Goal: Task Accomplishment & Management: Manage account settings

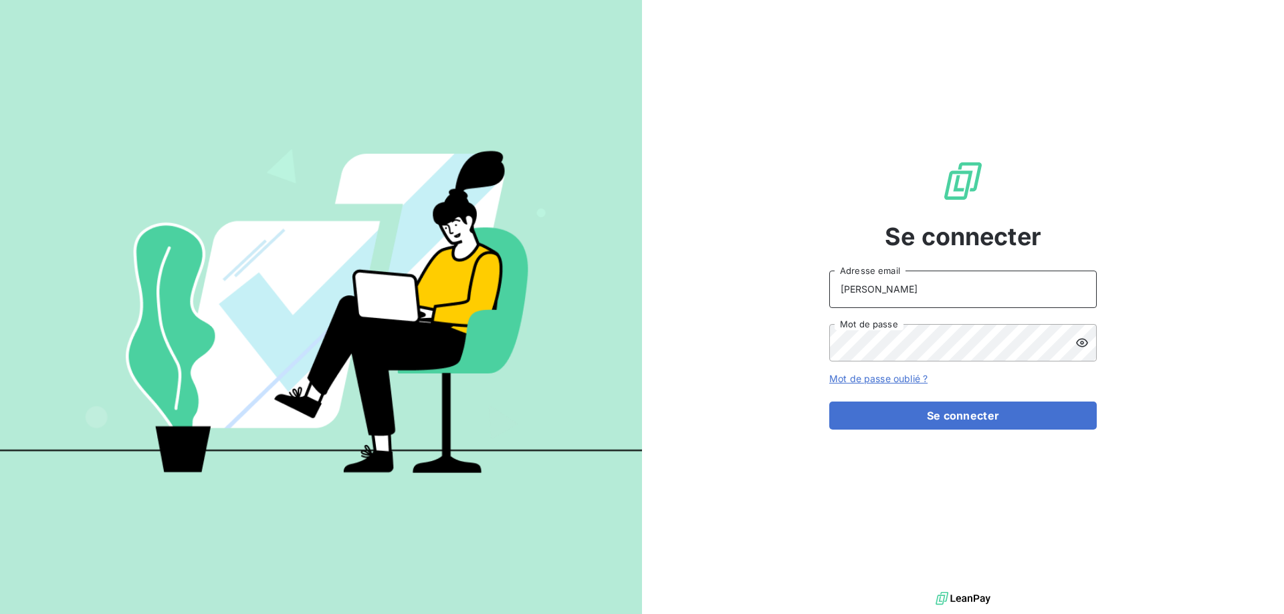
click at [911, 287] on input "[PERSON_NAME]" at bounding box center [962, 289] width 267 height 37
drag, startPoint x: 957, startPoint y: 294, endPoint x: 596, endPoint y: 291, distance: 361.1
click at [596, 291] on div "Se connecter [PERSON_NAME][EMAIL_ADDRESS][DOMAIN_NAME] Adresse email Mot de pas…" at bounding box center [642, 307] width 1284 height 614
type input "[PERSON_NAME][EMAIL_ADDRESS][DOMAIN_NAME]"
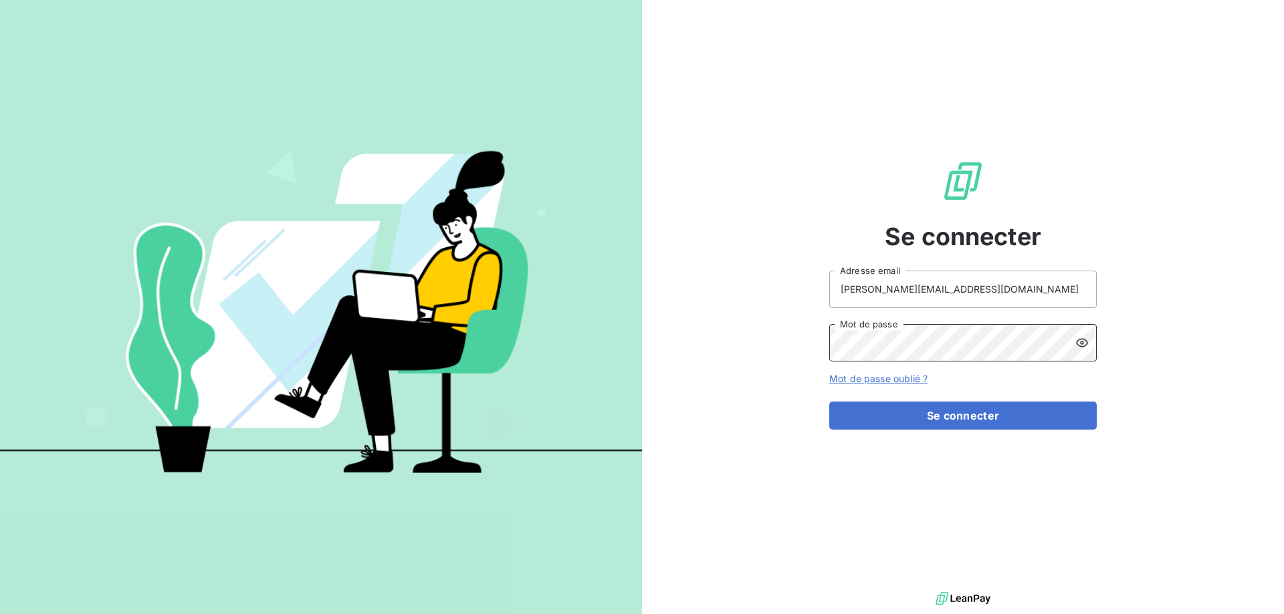
click at [829, 402] on button "Se connecter" at bounding box center [962, 416] width 267 height 28
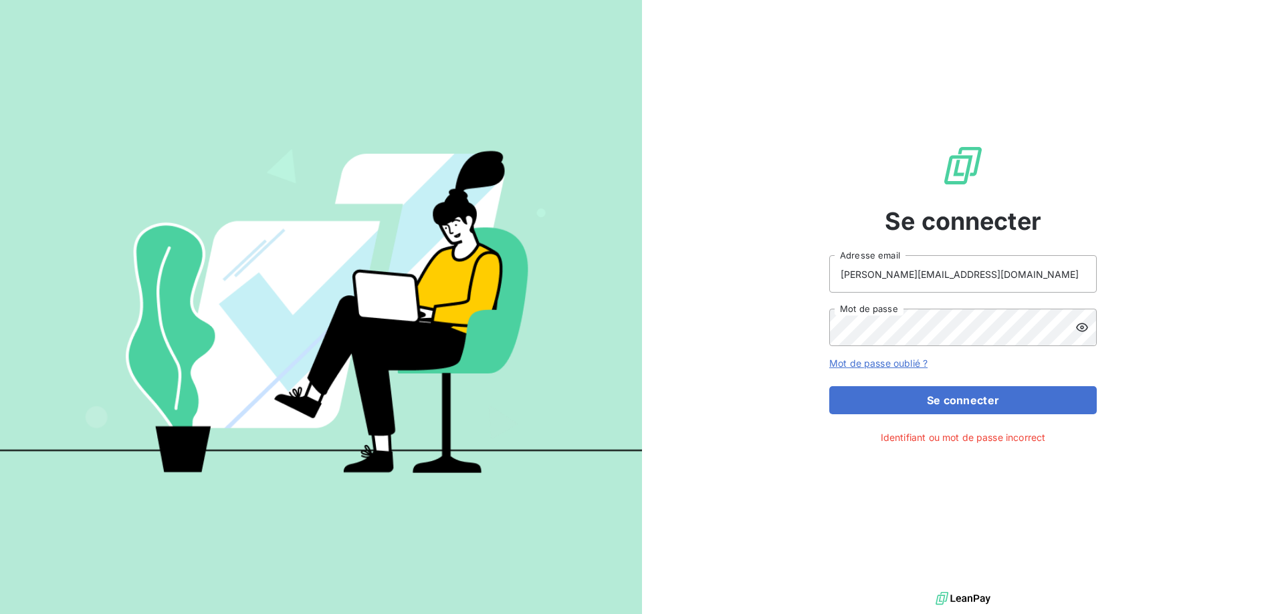
click at [1086, 330] on icon at bounding box center [1082, 328] width 12 height 9
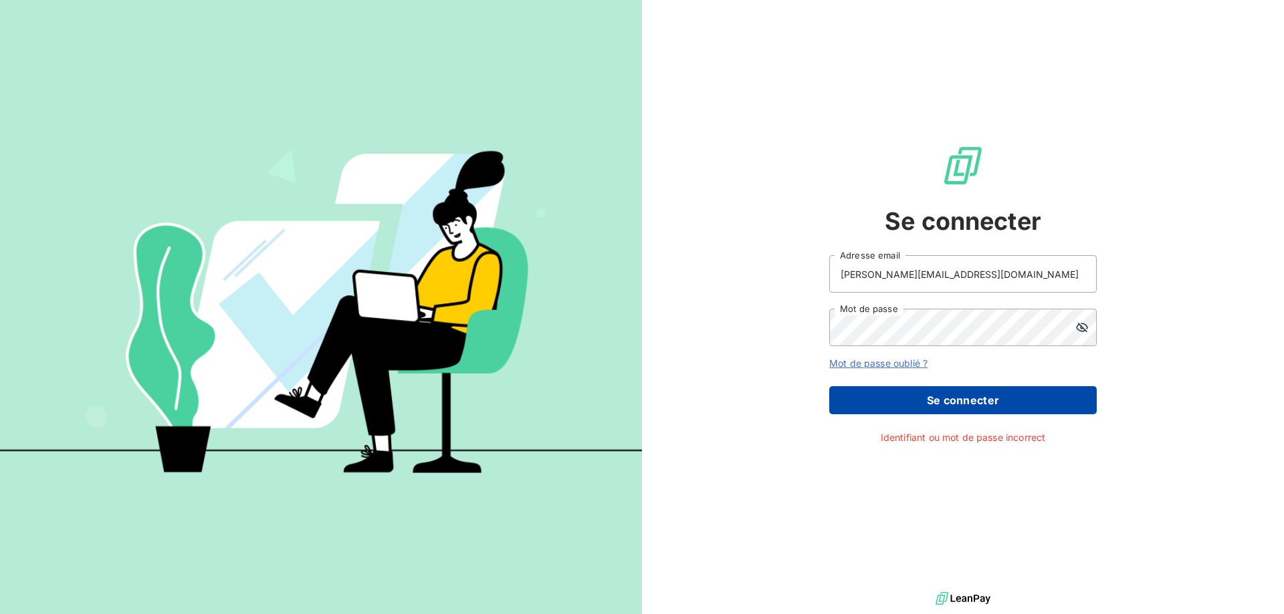
click at [870, 401] on button "Se connecter" at bounding box center [962, 400] width 267 height 28
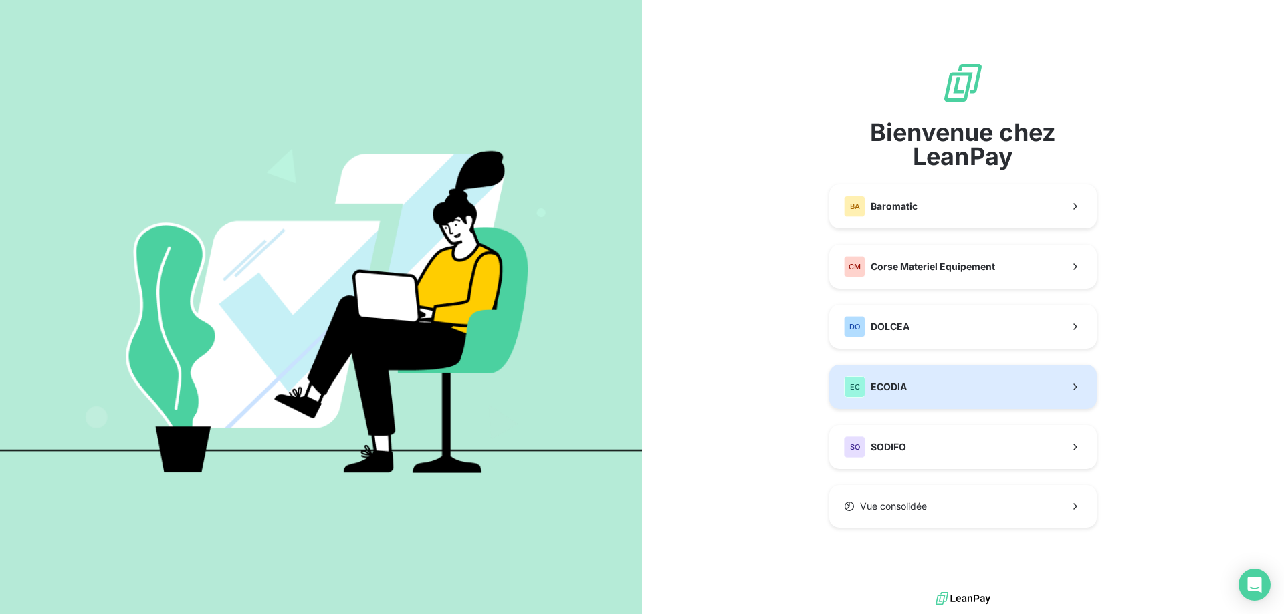
click at [907, 378] on button "EC ECODIA" at bounding box center [962, 387] width 267 height 44
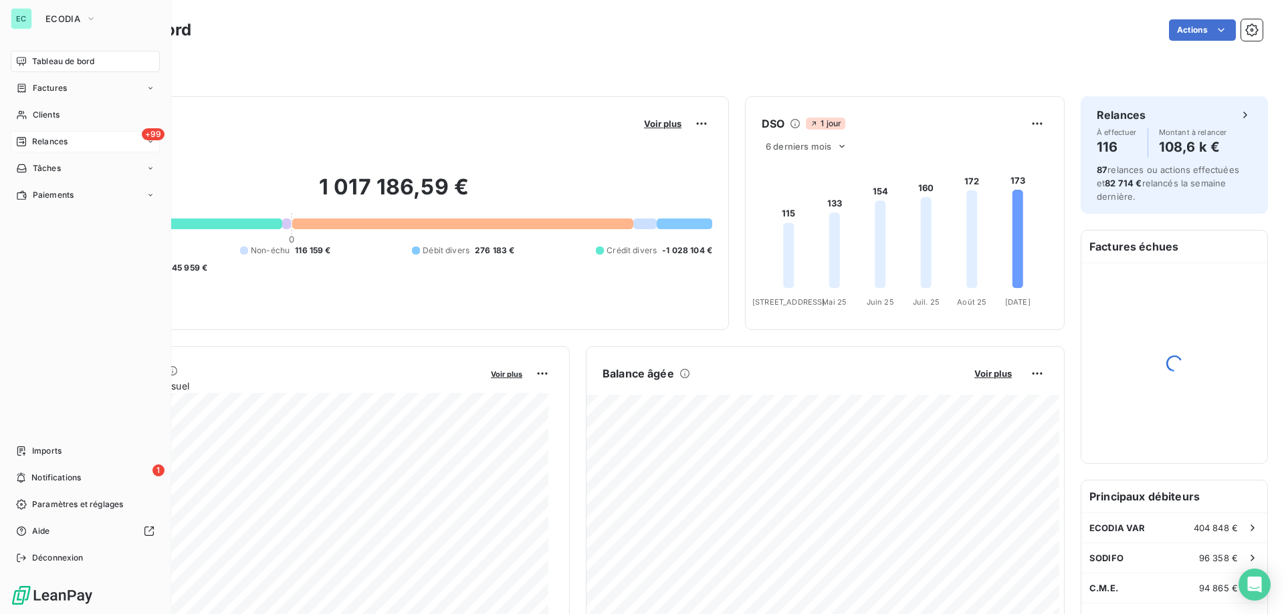
click at [35, 138] on span "Relances" at bounding box center [49, 142] width 35 height 12
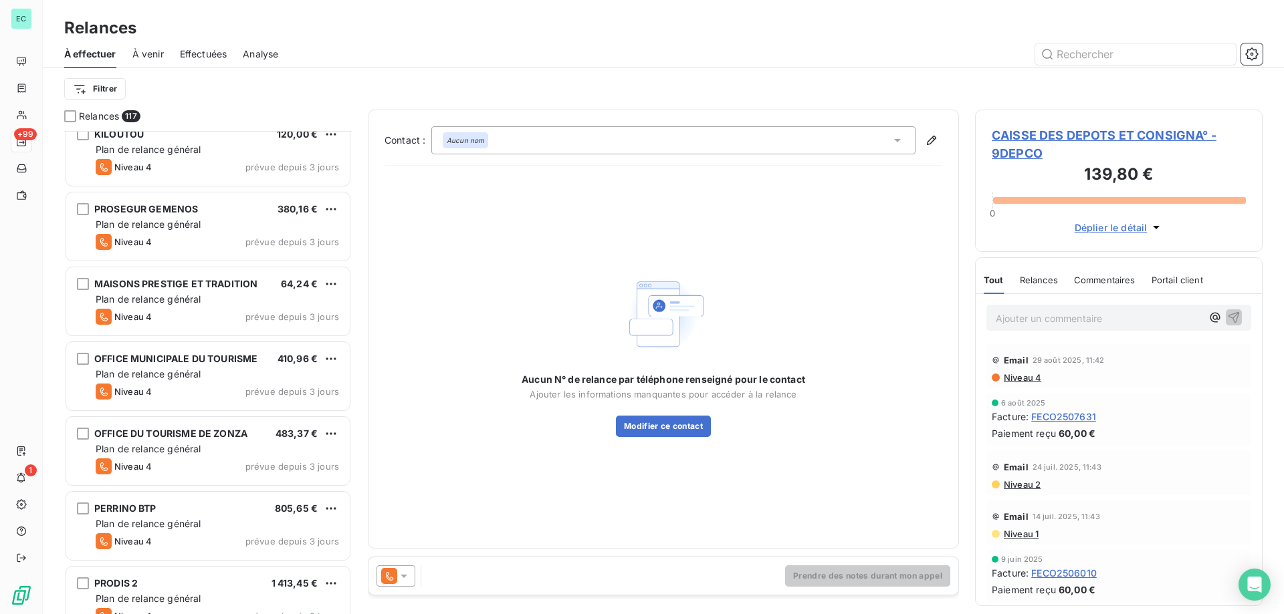
scroll to position [669, 0]
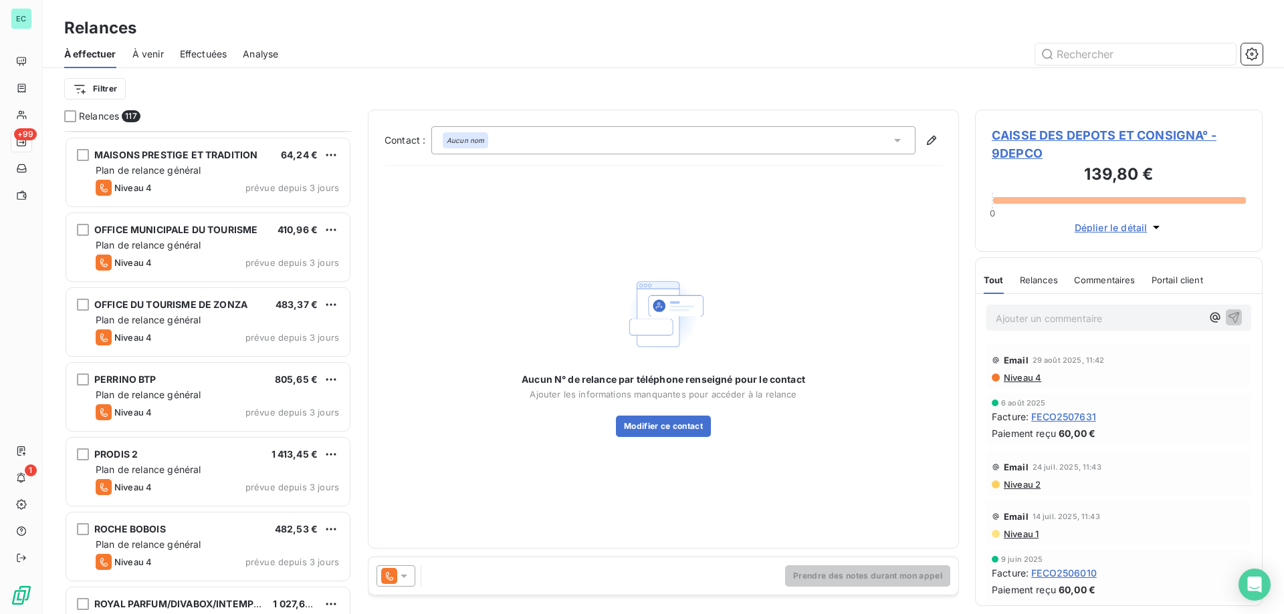
click at [223, 53] on span "Effectuées" at bounding box center [203, 53] width 47 height 13
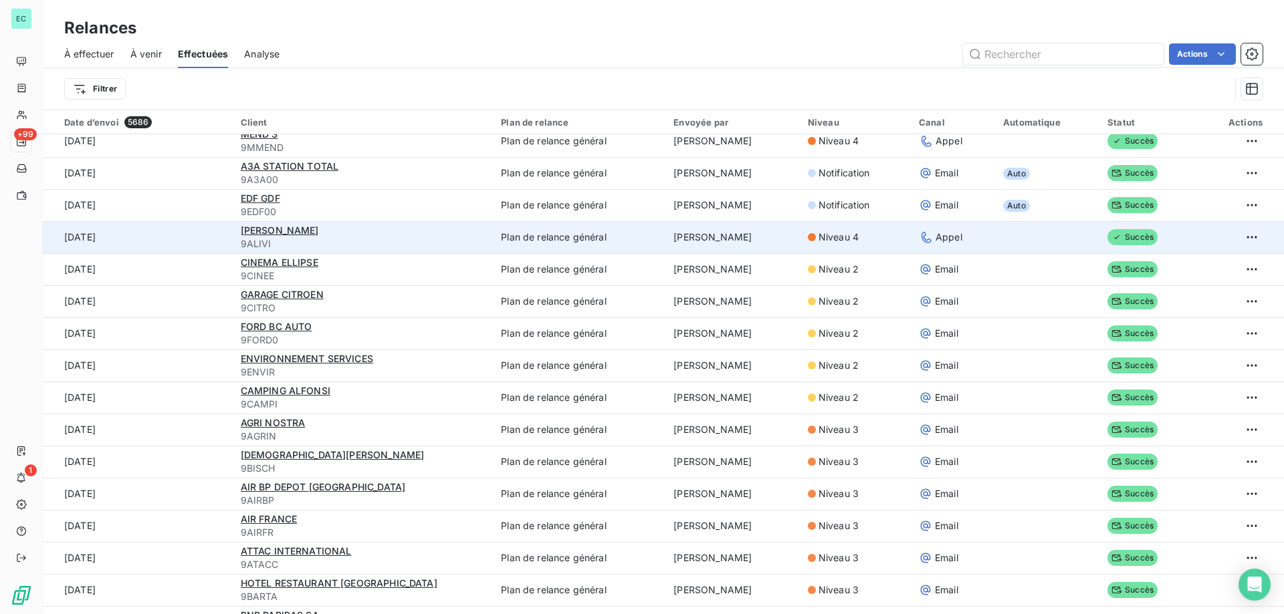
scroll to position [2073, 0]
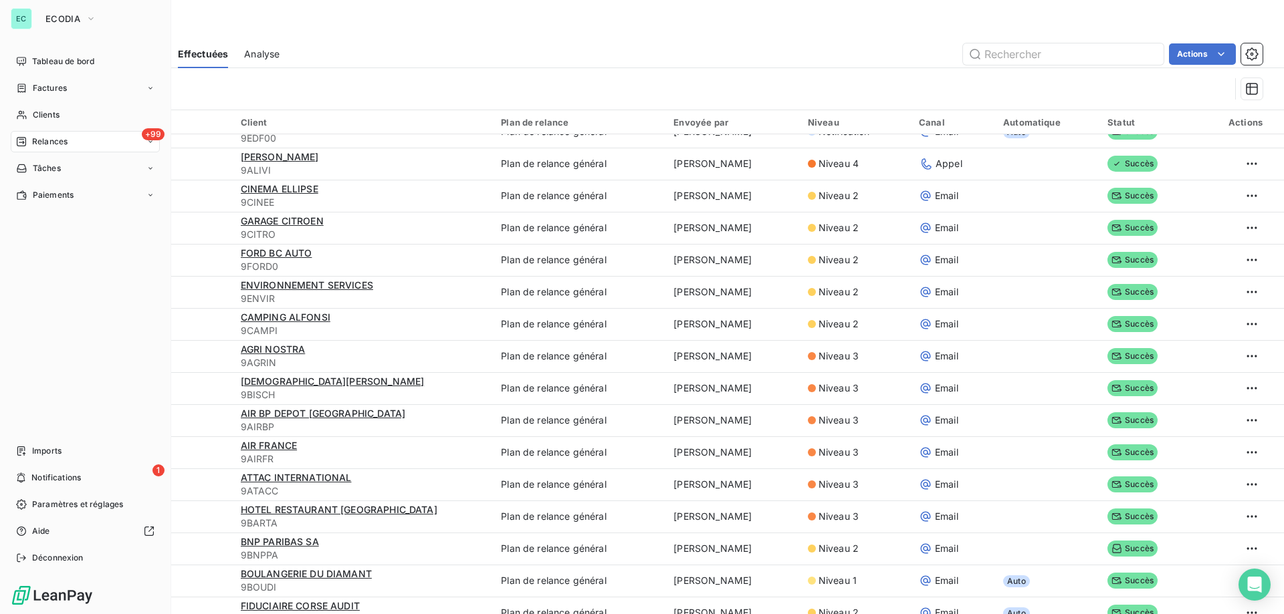
click at [34, 144] on span "Relances" at bounding box center [49, 142] width 35 height 12
click at [72, 172] on span "À effectuer" at bounding box center [53, 168] width 43 height 12
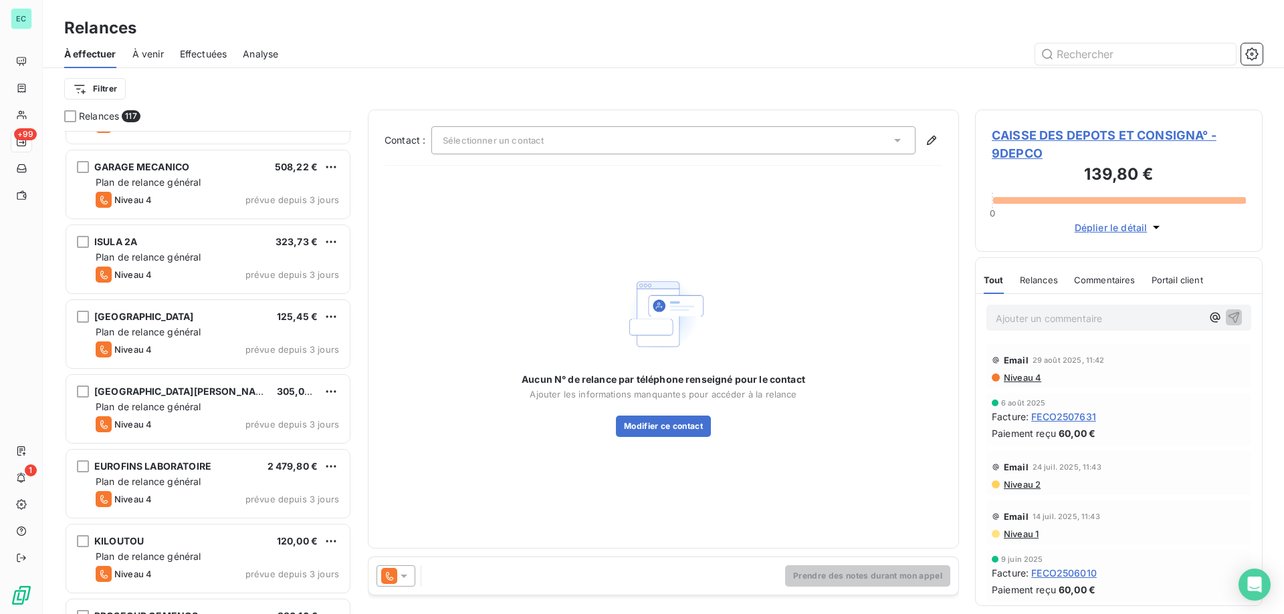
scroll to position [134, 0]
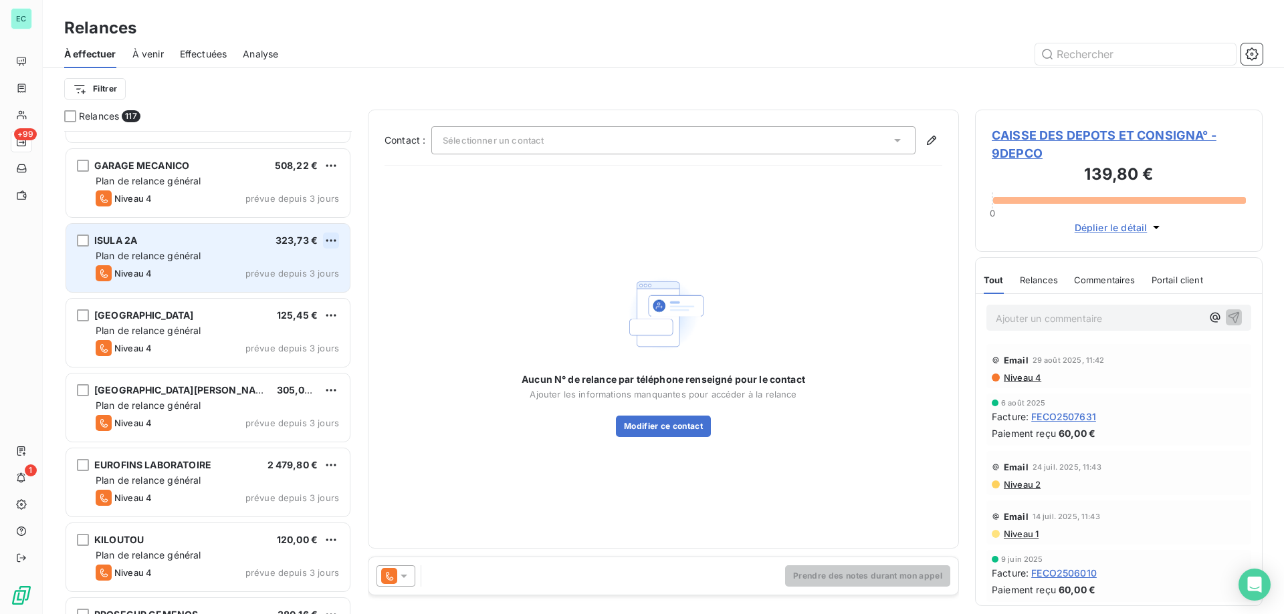
click at [330, 241] on html "EC +99 1 Relances À effectuer À venir Effectuées Analyse Filtrer Relances 117 C…" at bounding box center [642, 307] width 1284 height 614
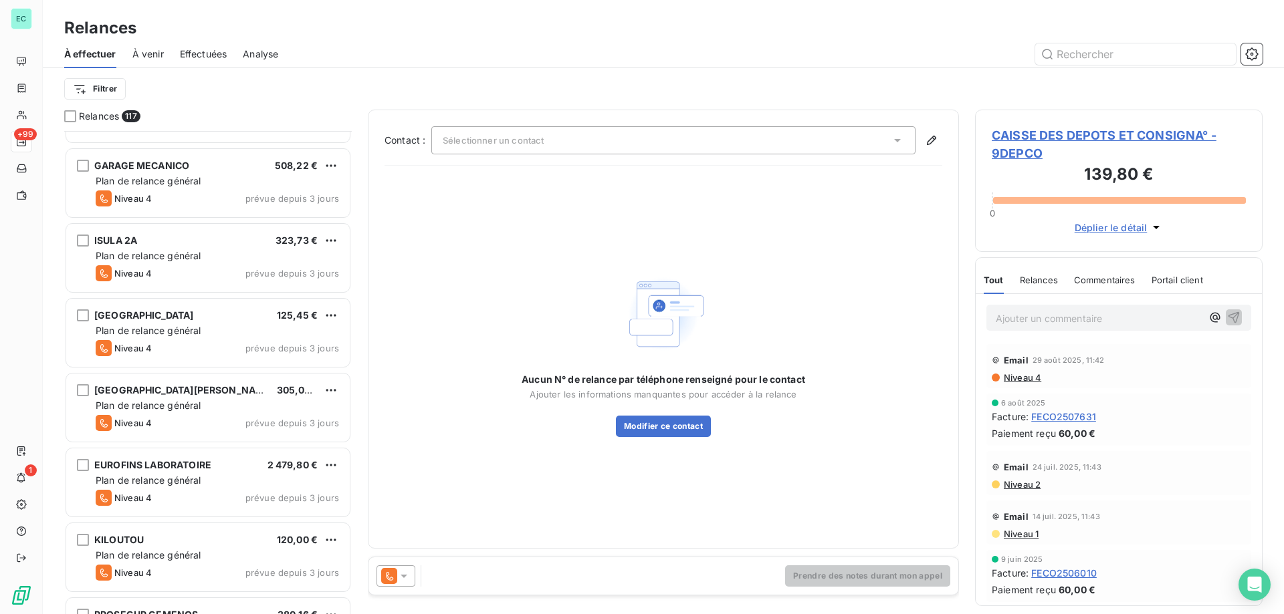
click at [240, 250] on html "EC +99 1 Relances À effectuer À venir Effectuées Analyse Filtrer Relances 117 C…" at bounding box center [642, 307] width 1284 height 614
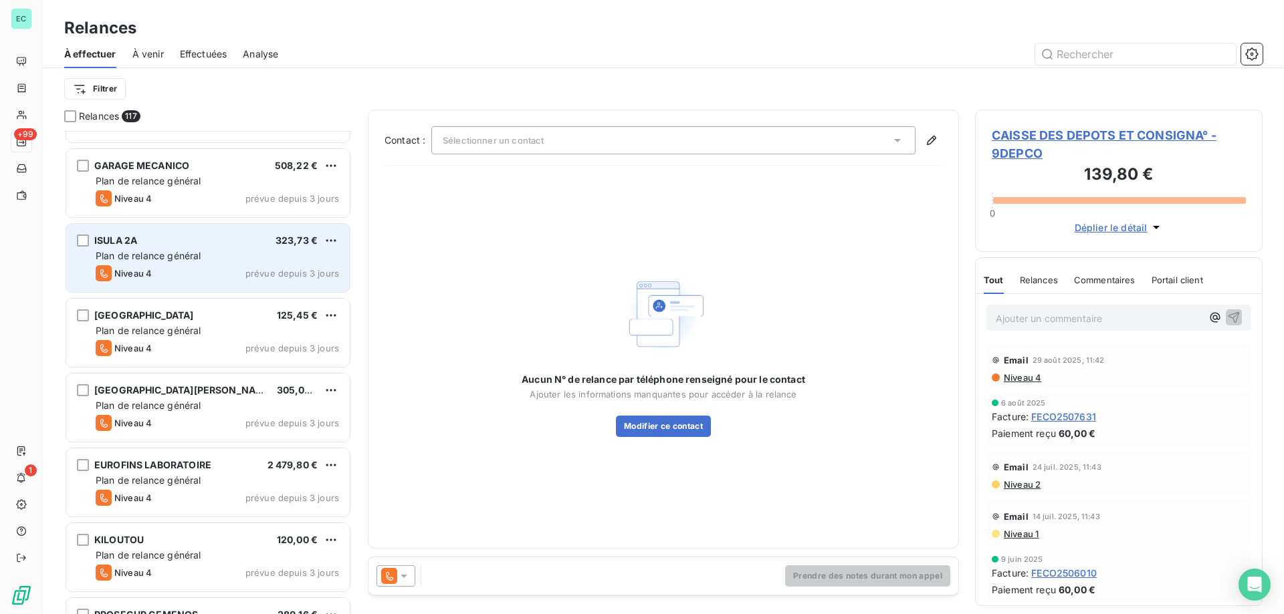
click at [235, 250] on div "Plan de relance général" at bounding box center [217, 255] width 243 height 13
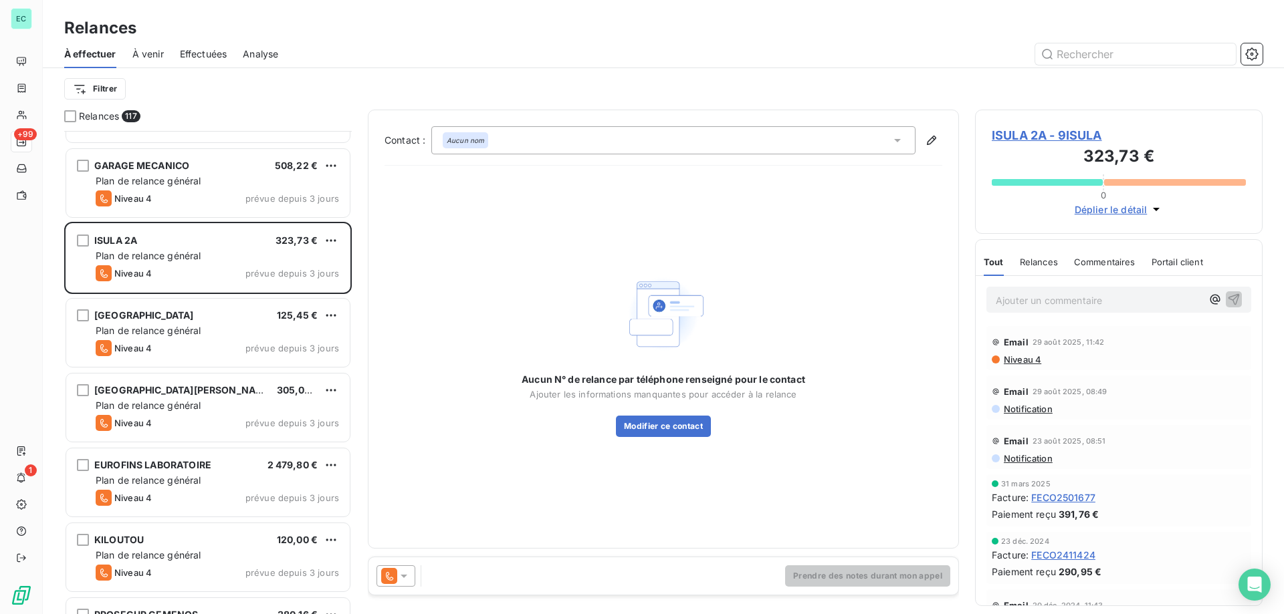
click at [404, 578] on icon at bounding box center [404, 576] width 7 height 3
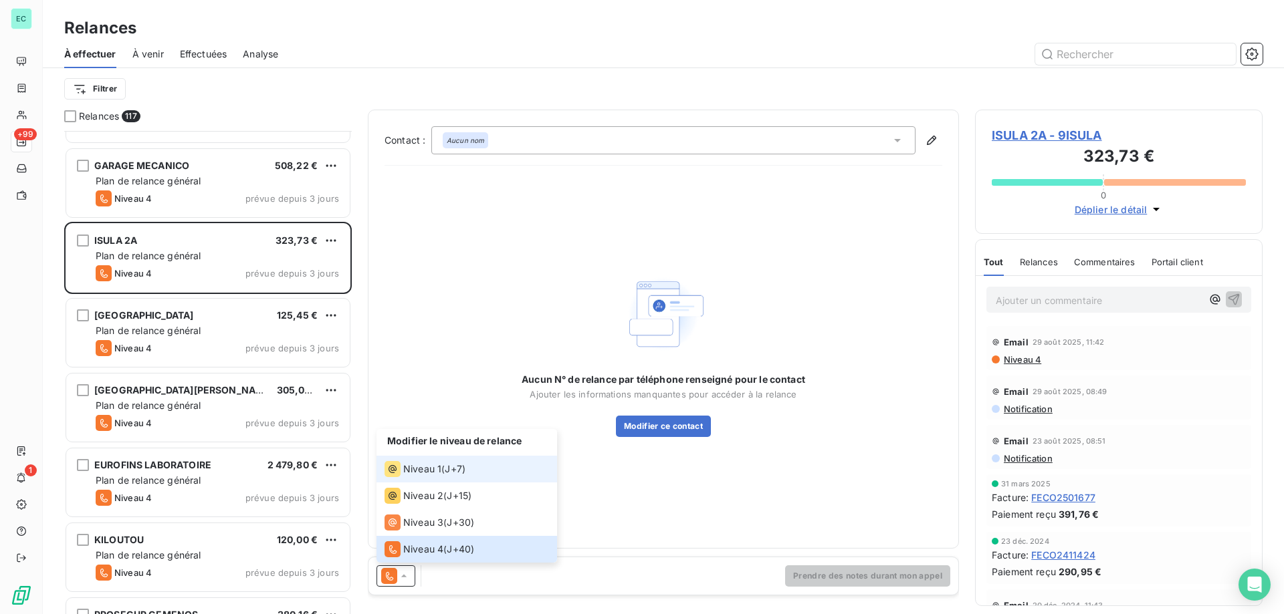
click at [435, 467] on span "Niveau 1" at bounding box center [422, 469] width 38 height 13
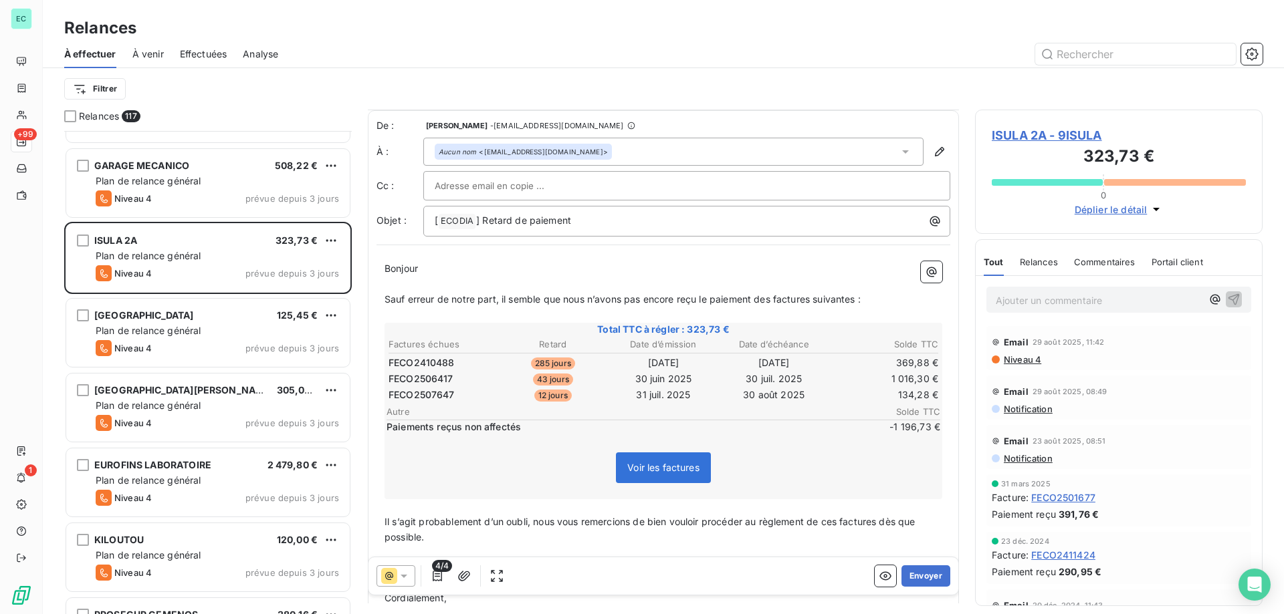
scroll to position [68, 0]
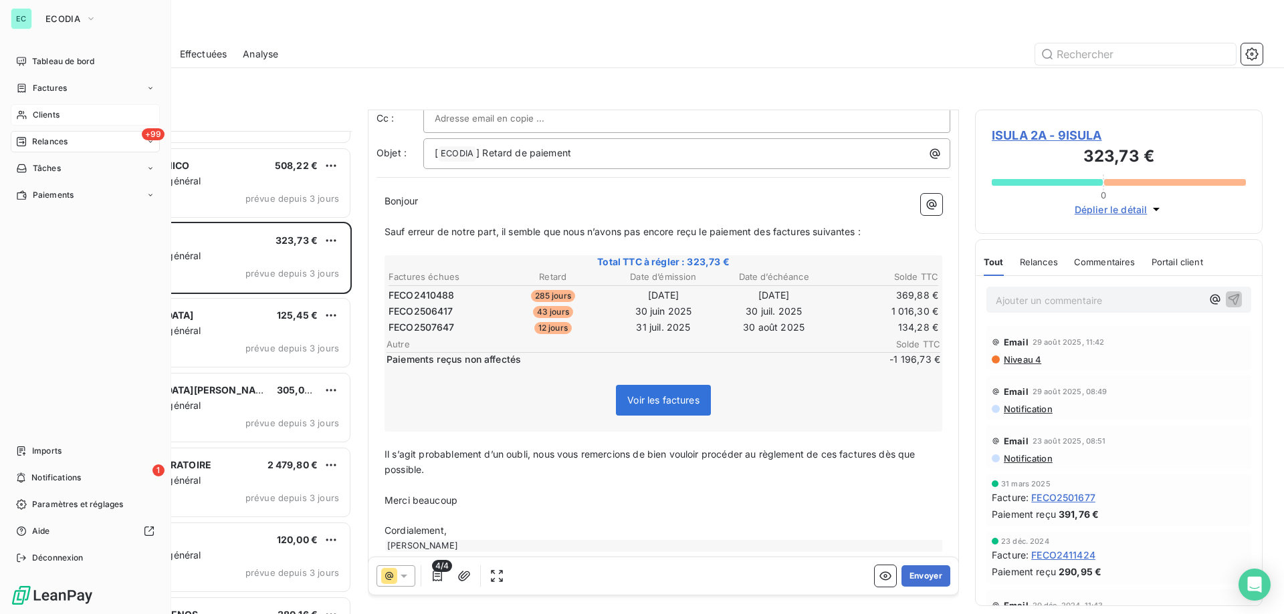
click at [51, 114] on span "Clients" at bounding box center [46, 115] width 27 height 12
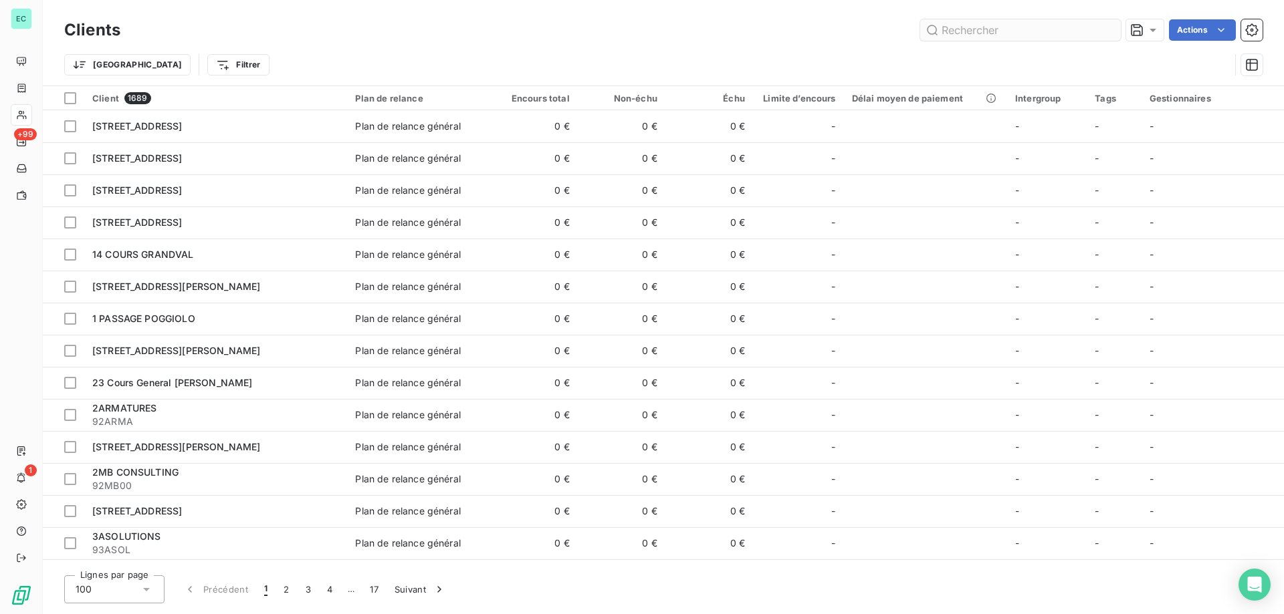
click at [961, 28] on input "text" at bounding box center [1020, 29] width 201 height 21
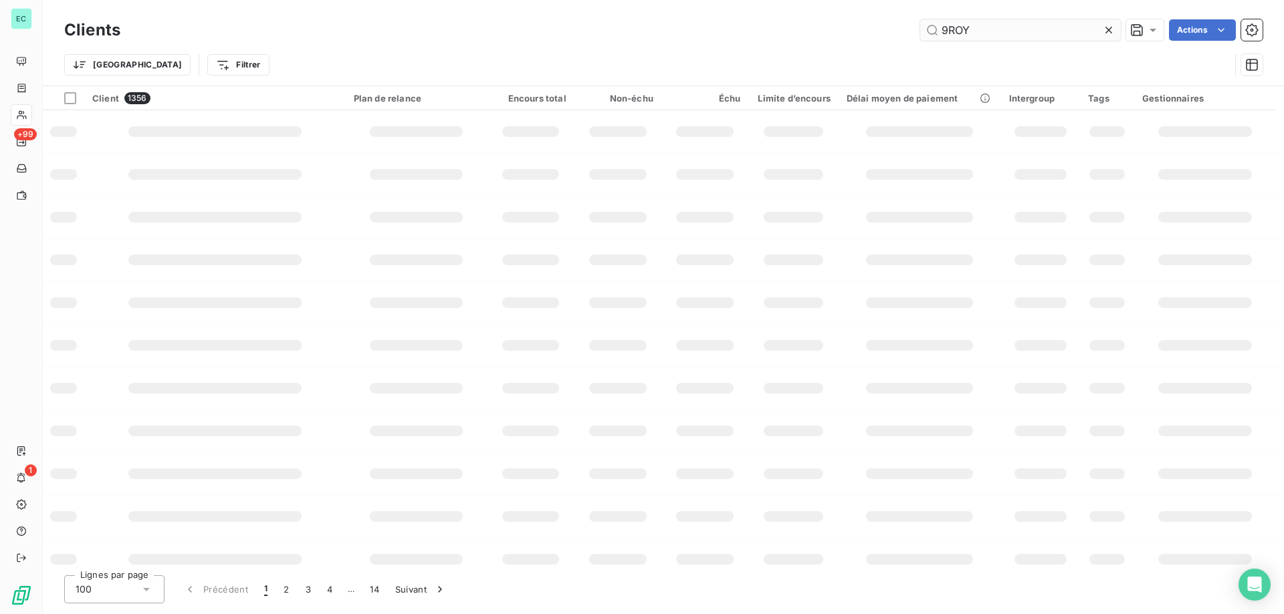
type input "9ROY"
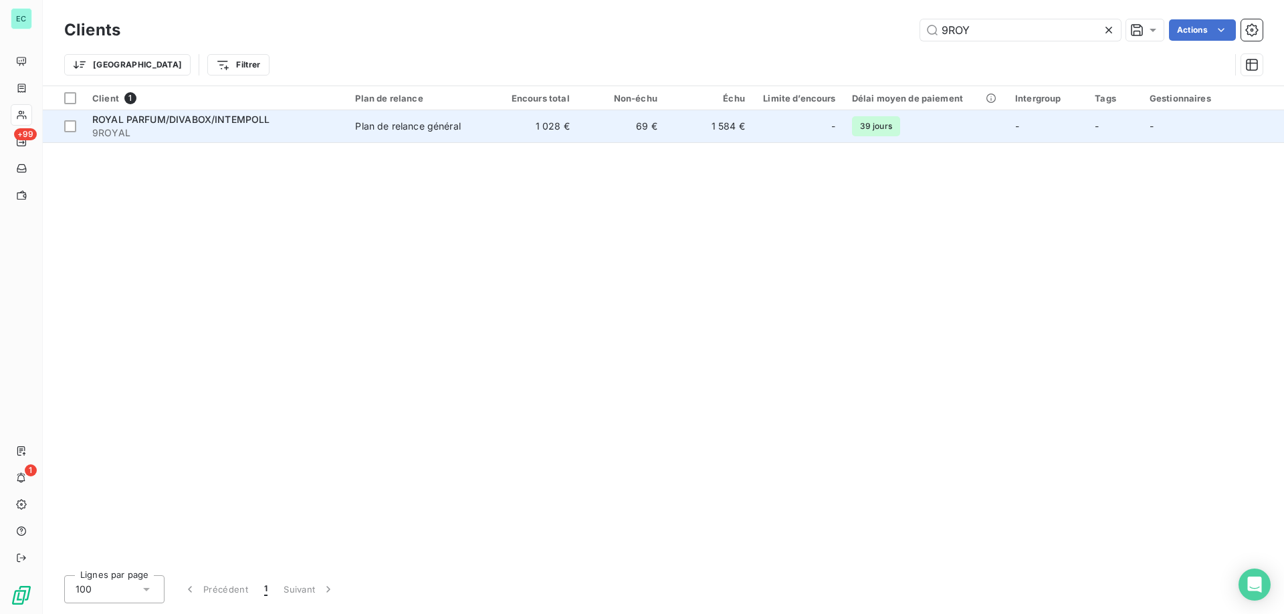
click at [479, 139] on td "Plan de relance général" at bounding box center [418, 126] width 142 height 32
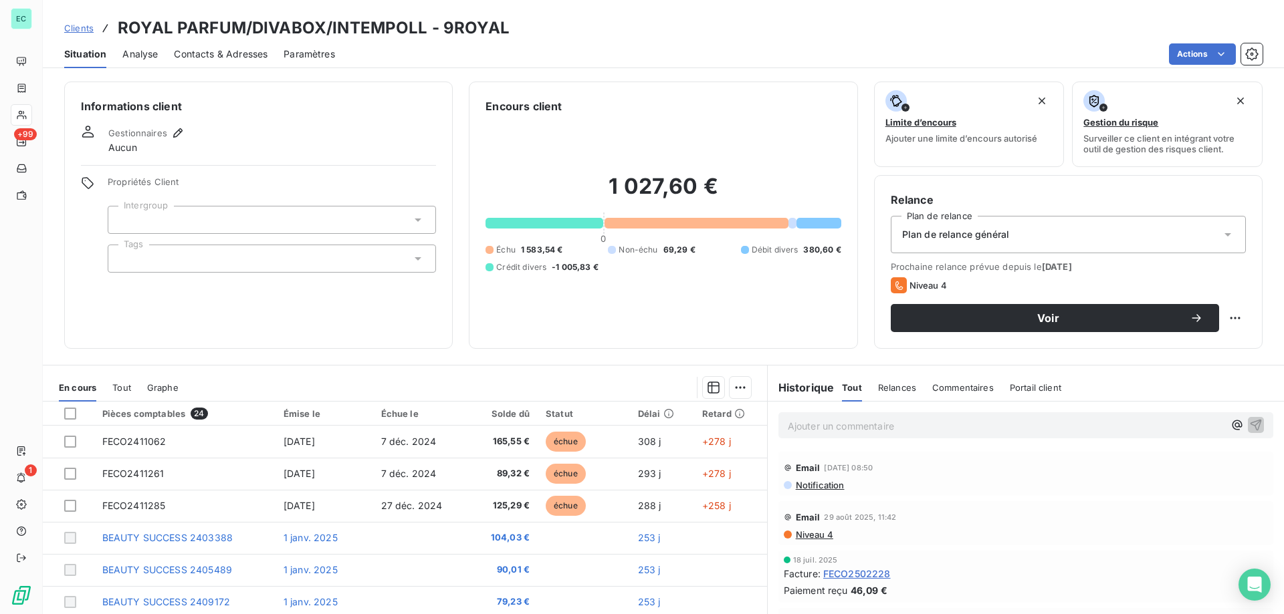
click at [227, 53] on span "Contacts & Adresses" at bounding box center [221, 53] width 94 height 13
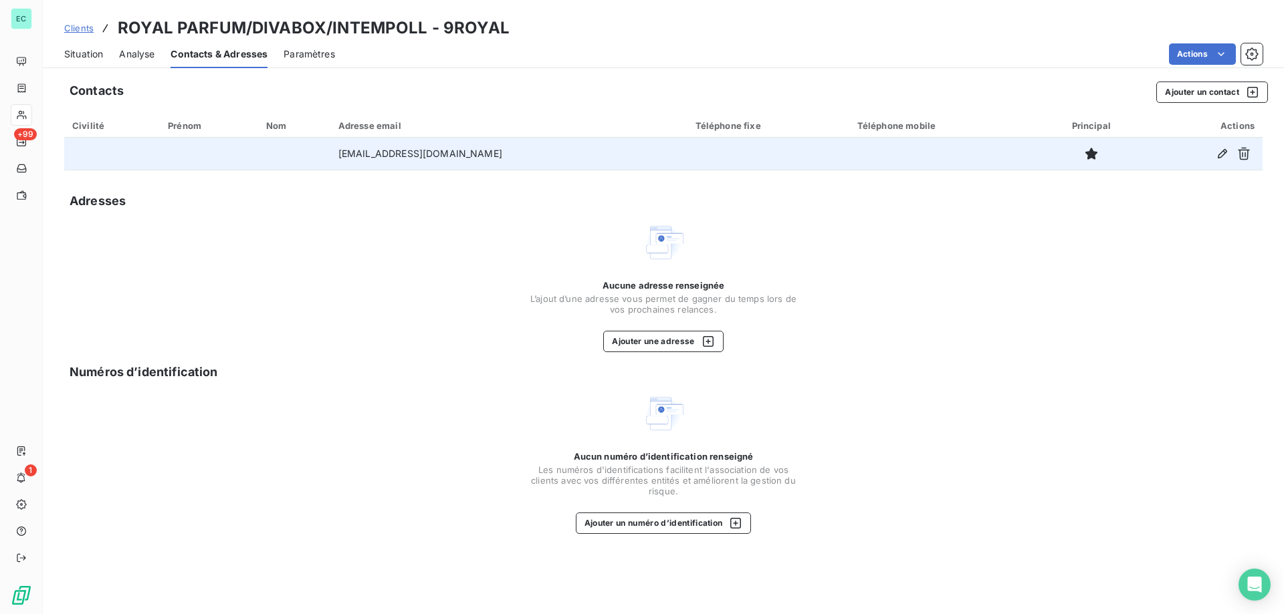
click at [430, 156] on td "[EMAIL_ADDRESS][DOMAIN_NAME]" at bounding box center [508, 154] width 357 height 32
click at [1223, 155] on icon "button" at bounding box center [1222, 153] width 9 height 9
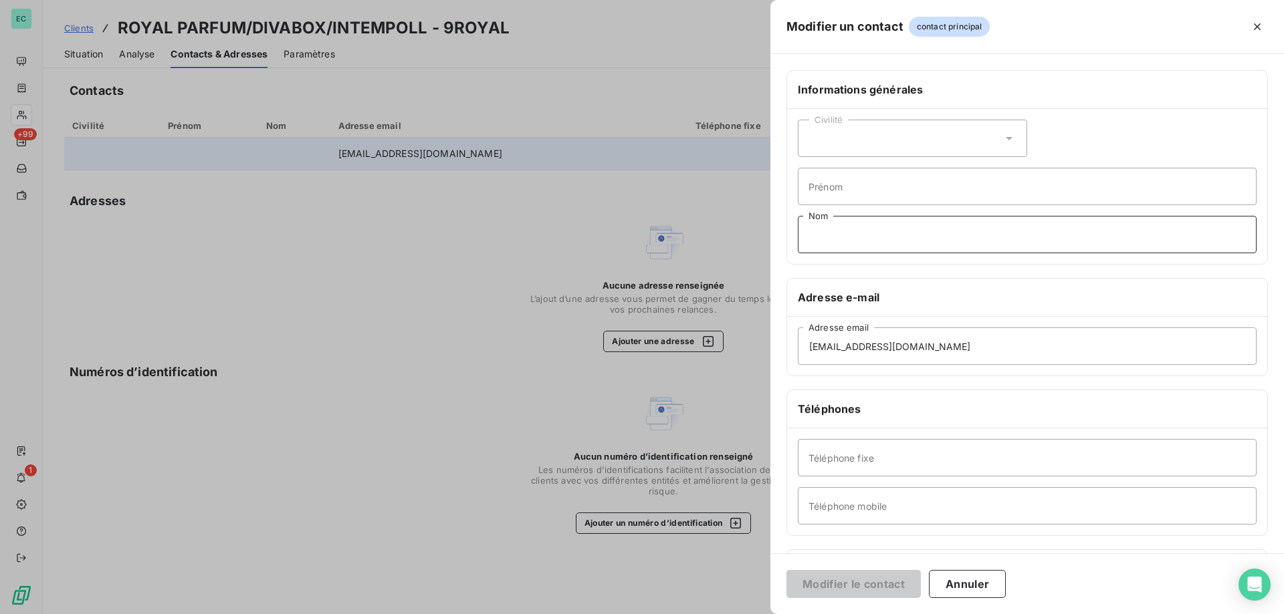
click at [845, 244] on input "Nom" at bounding box center [1027, 234] width 459 height 37
type input "1"
click at [822, 576] on button "Modifier le contact" at bounding box center [853, 584] width 134 height 28
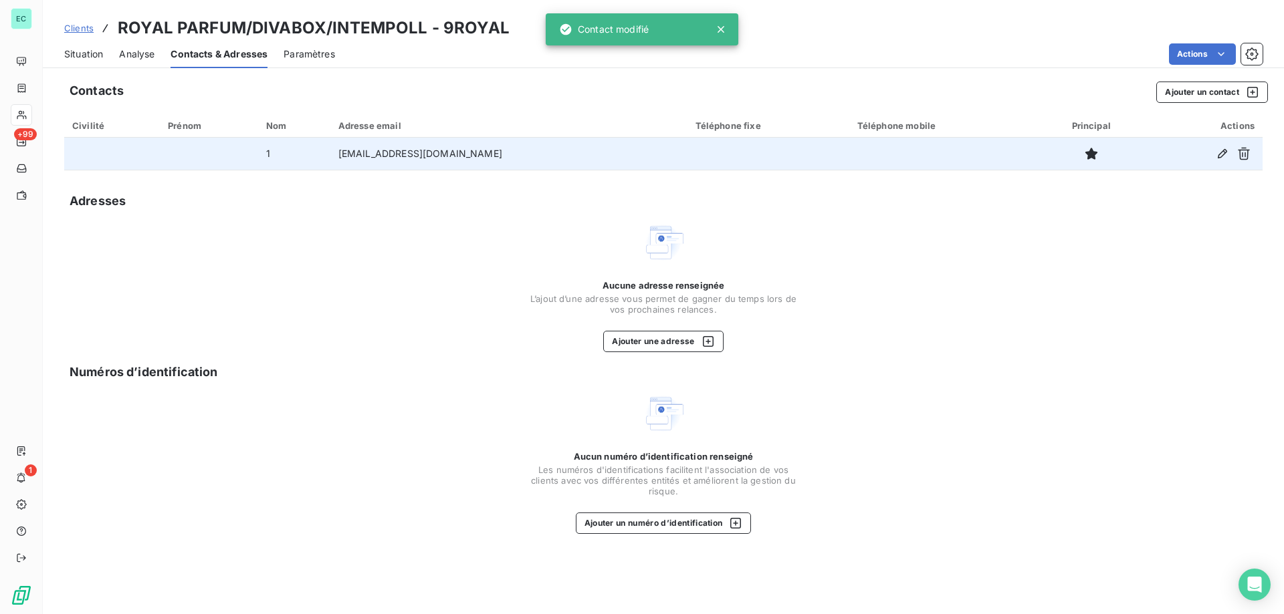
click at [77, 27] on span "Clients" at bounding box center [78, 28] width 29 height 11
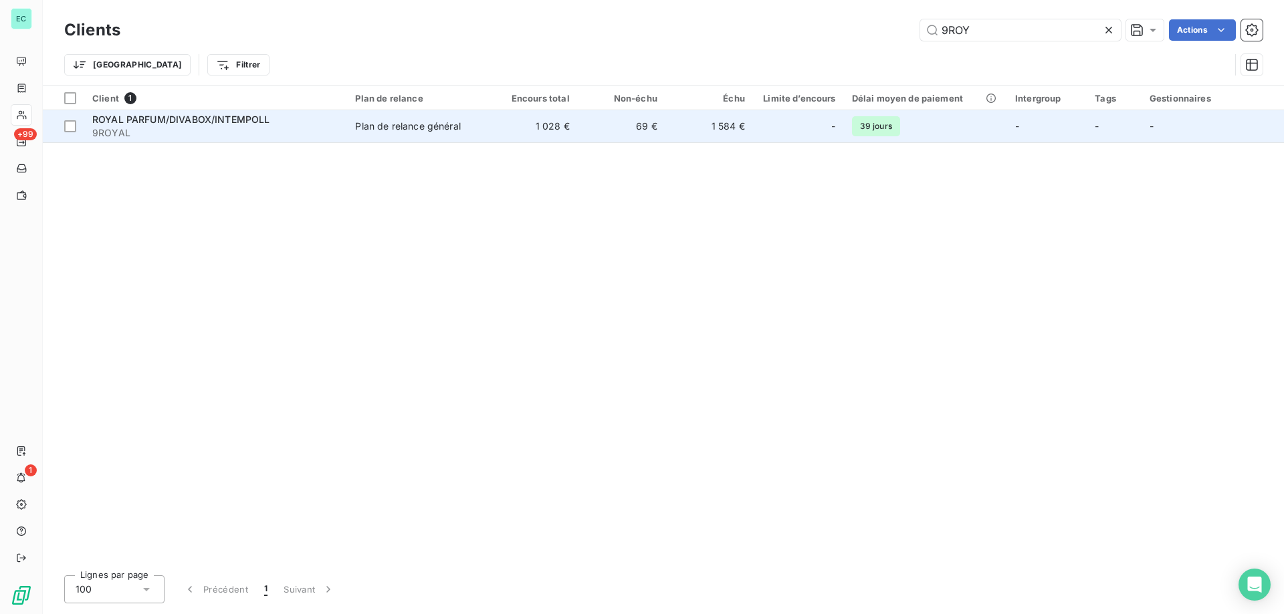
click at [533, 122] on td "1 028 €" at bounding box center [534, 126] width 88 height 32
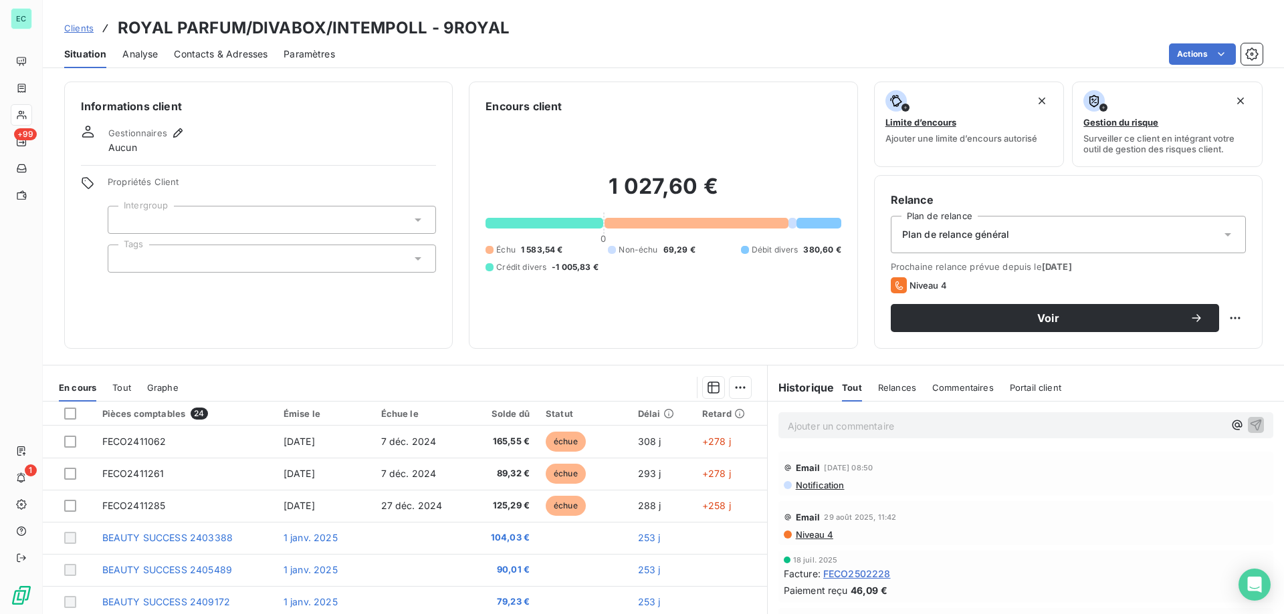
click at [895, 392] on span "Relances" at bounding box center [897, 387] width 38 height 11
click at [842, 386] on span "Tout" at bounding box center [851, 387] width 19 height 11
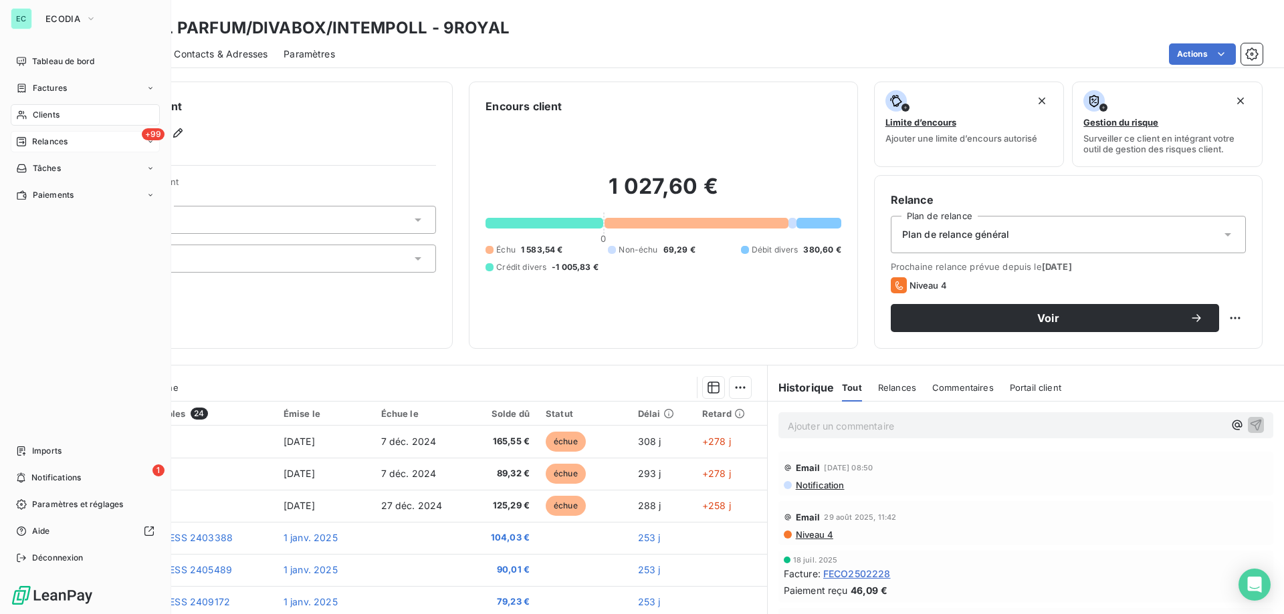
click at [41, 144] on span "Relances" at bounding box center [49, 142] width 35 height 12
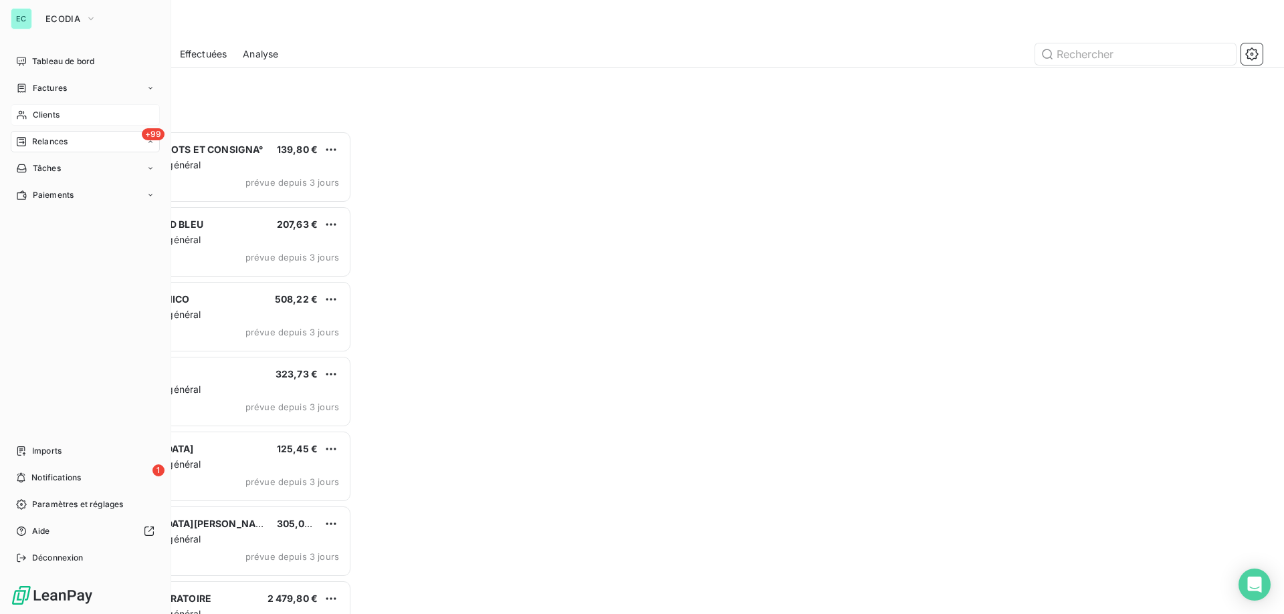
scroll to position [473, 277]
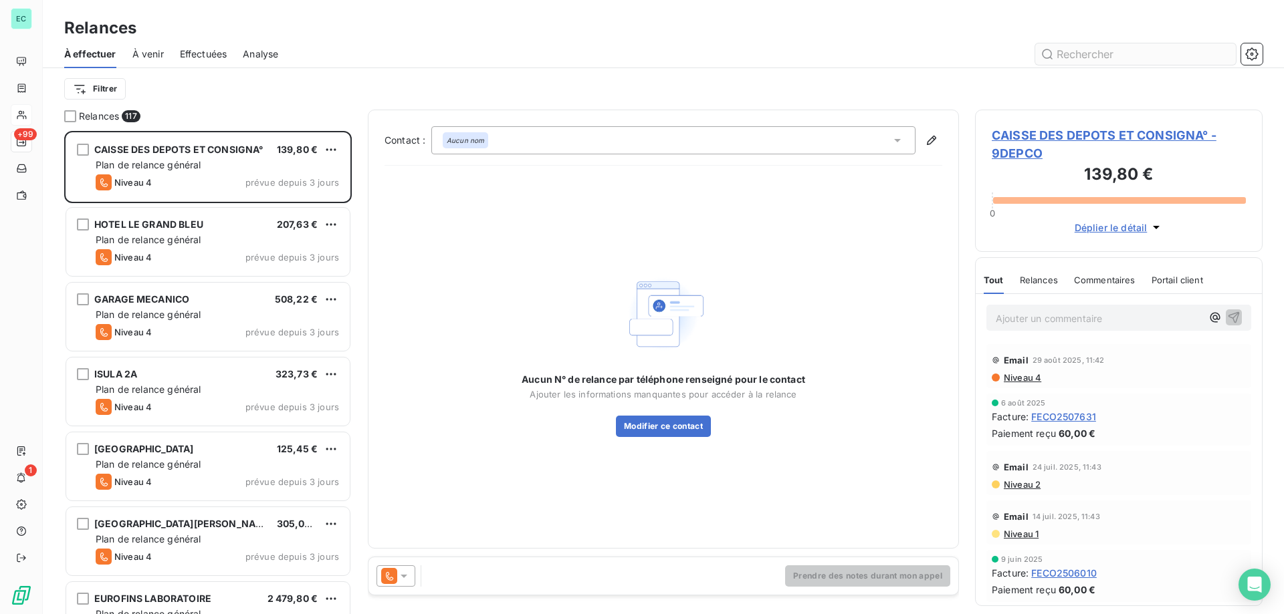
click at [1086, 48] on input "text" at bounding box center [1135, 53] width 201 height 21
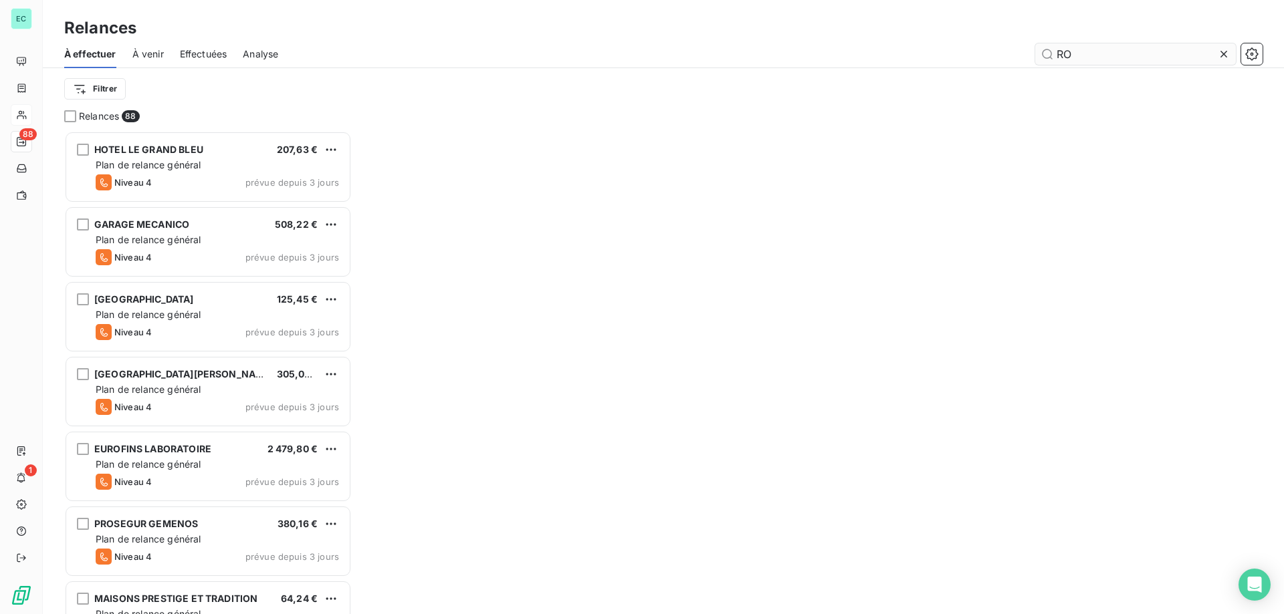
scroll to position [473, 277]
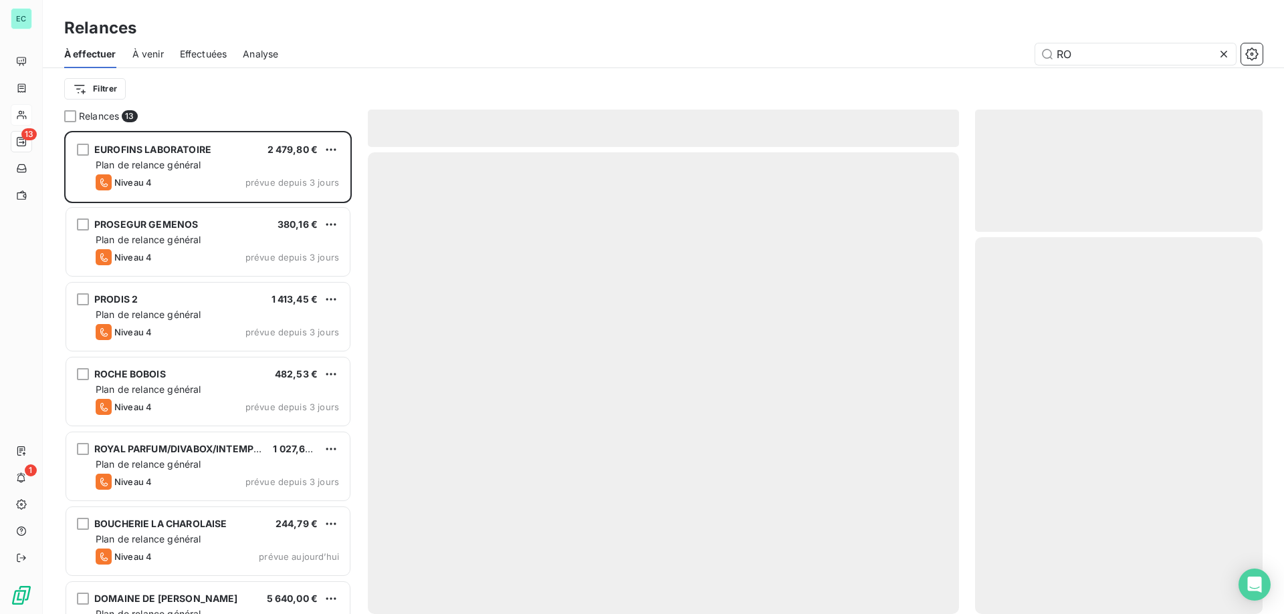
scroll to position [473, 277]
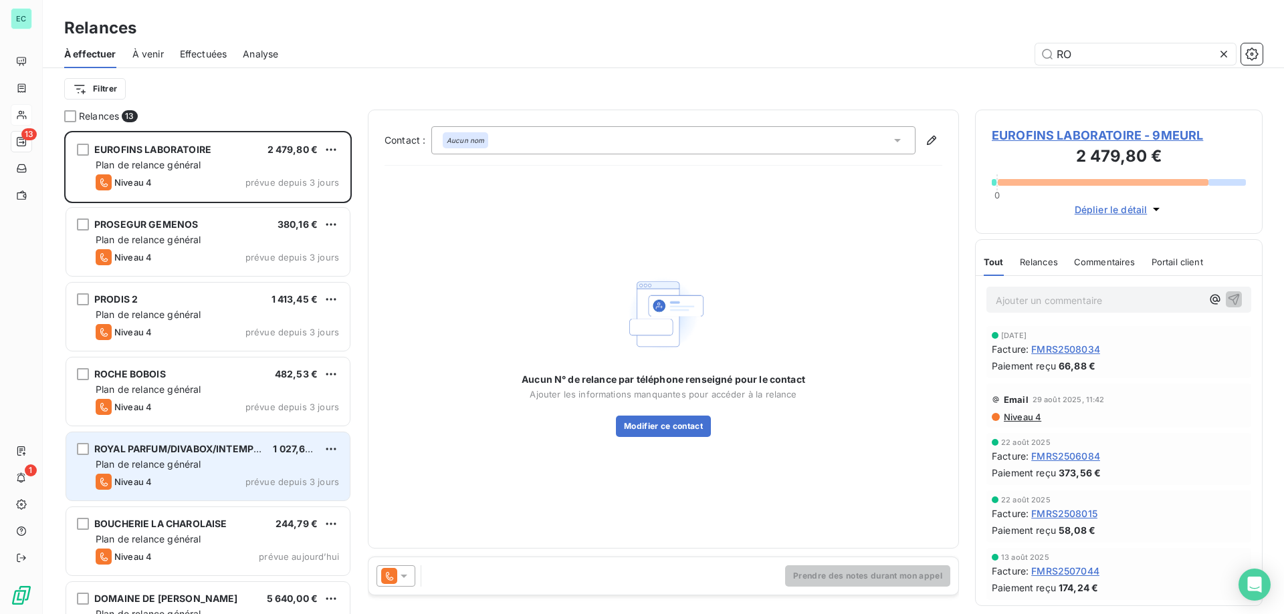
type input "RO"
click at [173, 455] on div "ROYAL PARFUM/DIVABOX/INTEMPOLL" at bounding box center [178, 449] width 168 height 13
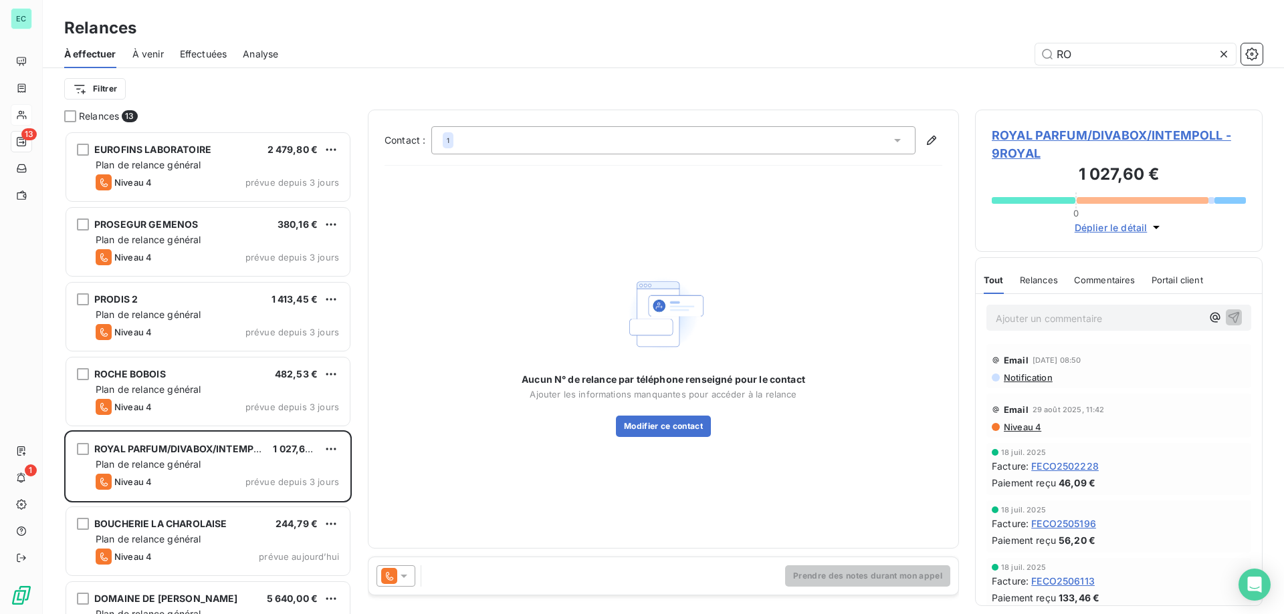
click at [407, 579] on icon at bounding box center [403, 576] width 13 height 13
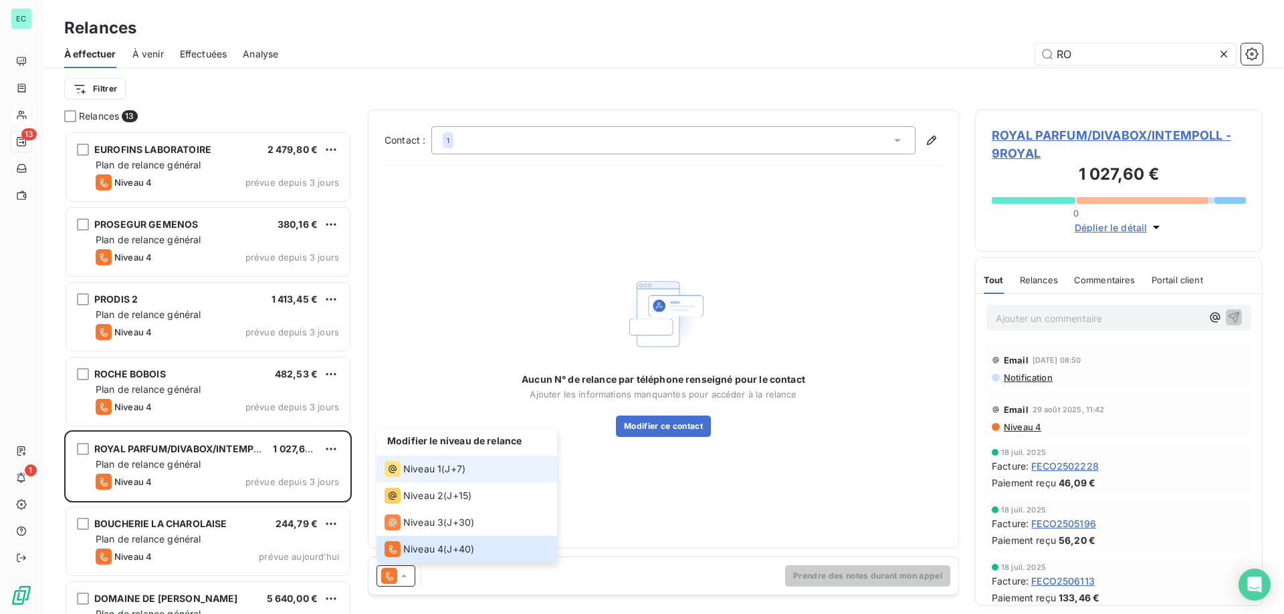
click at [435, 469] on span "Niveau 1" at bounding box center [422, 469] width 38 height 13
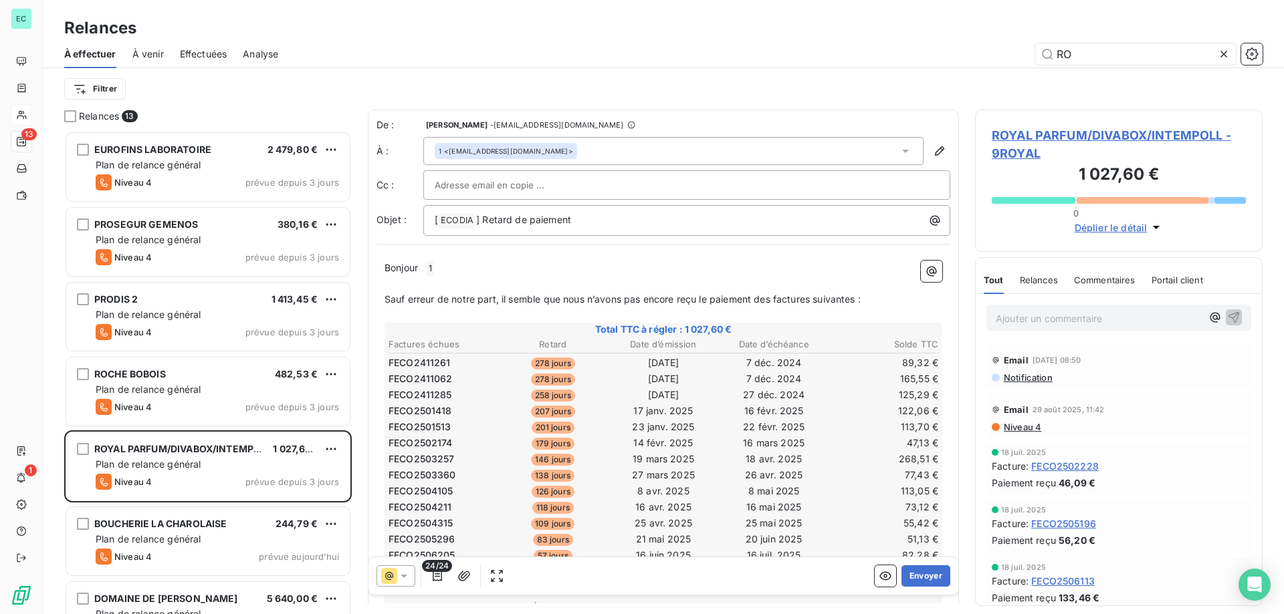
click at [446, 154] on div "1 <[EMAIL_ADDRESS][DOMAIN_NAME]>" at bounding box center [506, 150] width 134 height 9
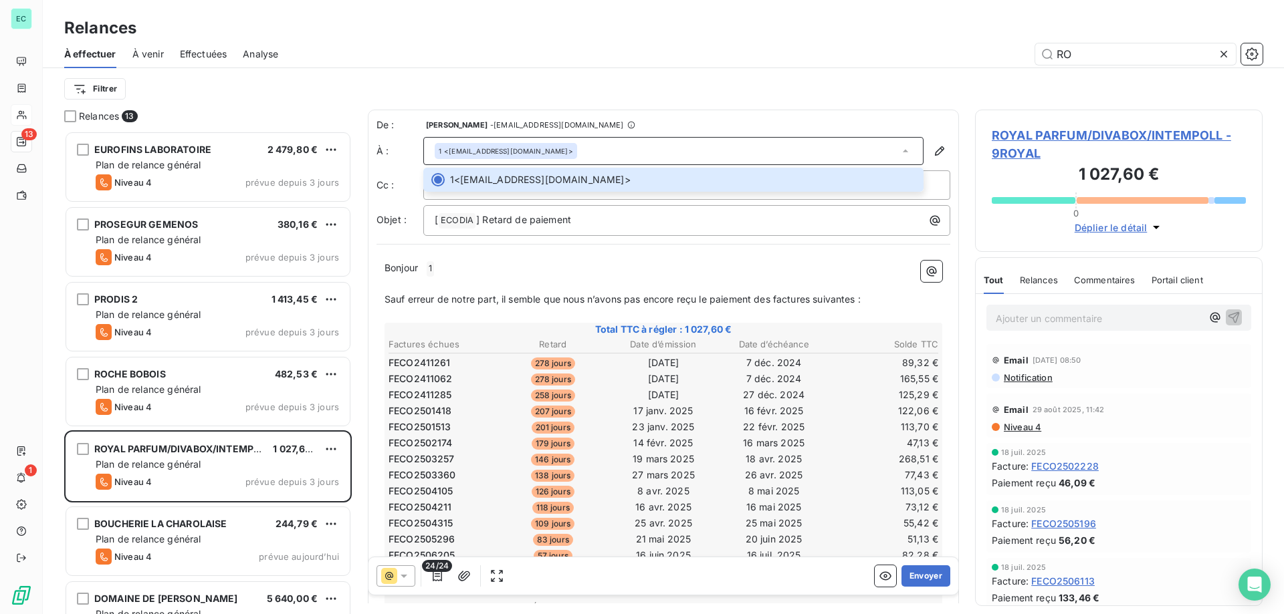
click at [756, 247] on div "De : [PERSON_NAME] - [EMAIL_ADDRESS][DOMAIN_NAME] À : 1 <[EMAIL_ADDRESS][DOMAIN…" at bounding box center [663, 497] width 591 height 774
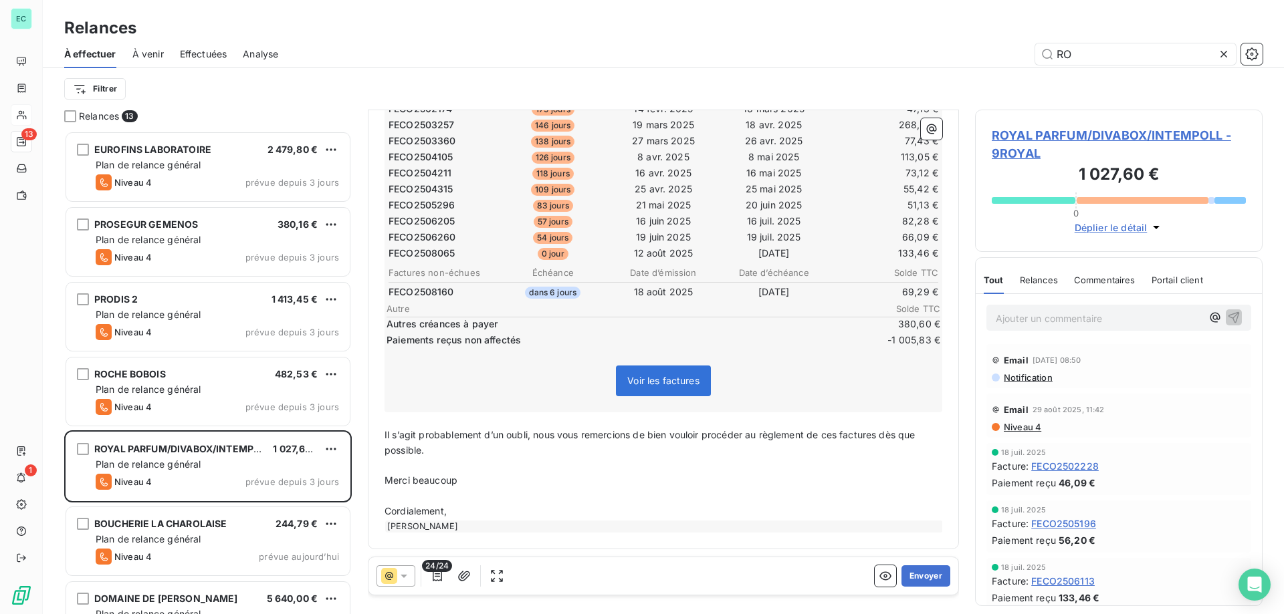
scroll to position [336, 0]
click at [908, 577] on button "Envoyer" at bounding box center [925, 576] width 49 height 21
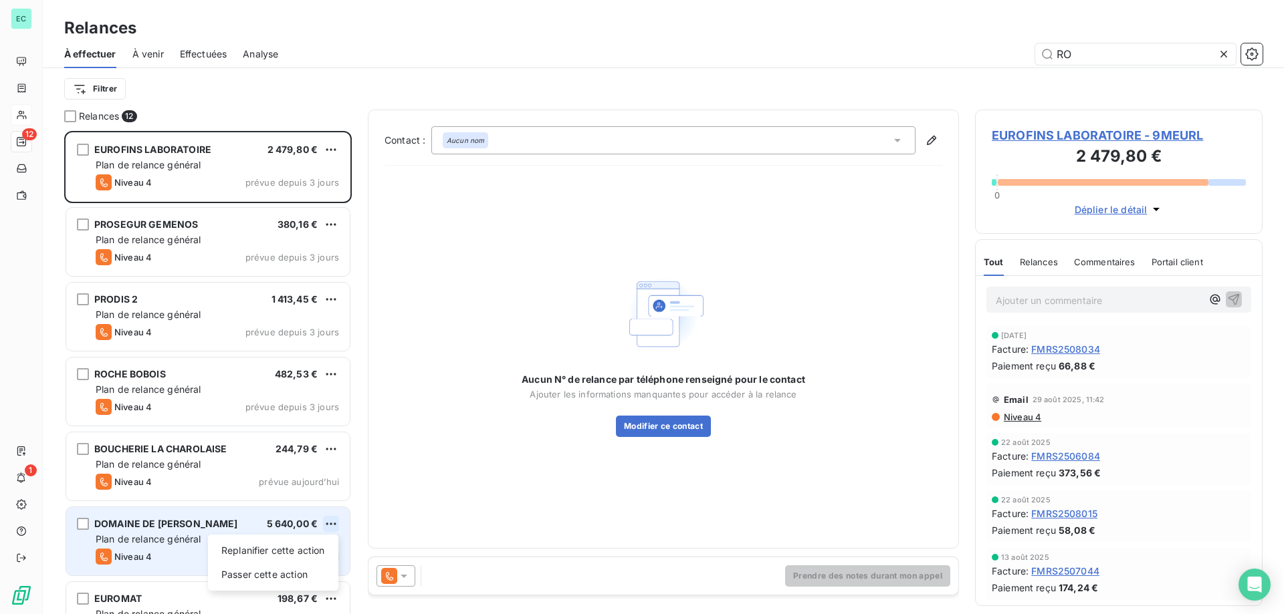
click at [328, 529] on html "EC 12 1 Relances À effectuer À venir Effectuées Analyse RO Filtrer Relances 12 …" at bounding box center [642, 307] width 1284 height 614
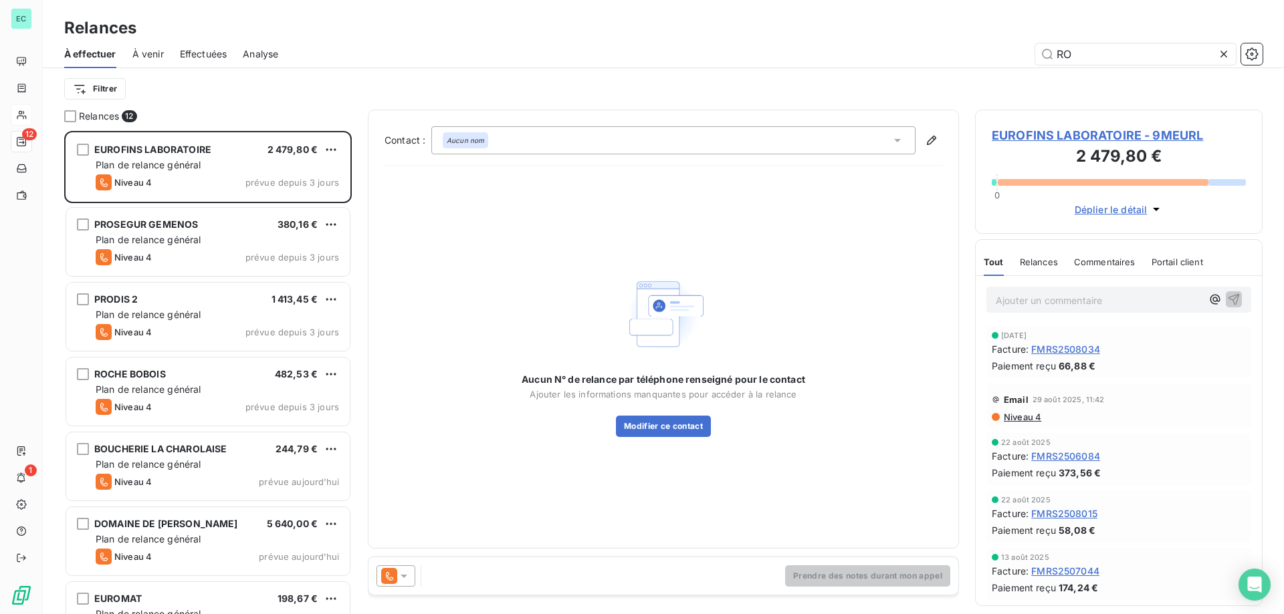
click at [251, 528] on html "EC 12 1 Relances À effectuer À venir Effectuées Analyse RO Filtrer Relances 12 …" at bounding box center [642, 307] width 1284 height 614
click at [1083, 306] on p "Ajouter un commentaire ﻿" at bounding box center [1099, 300] width 206 height 17
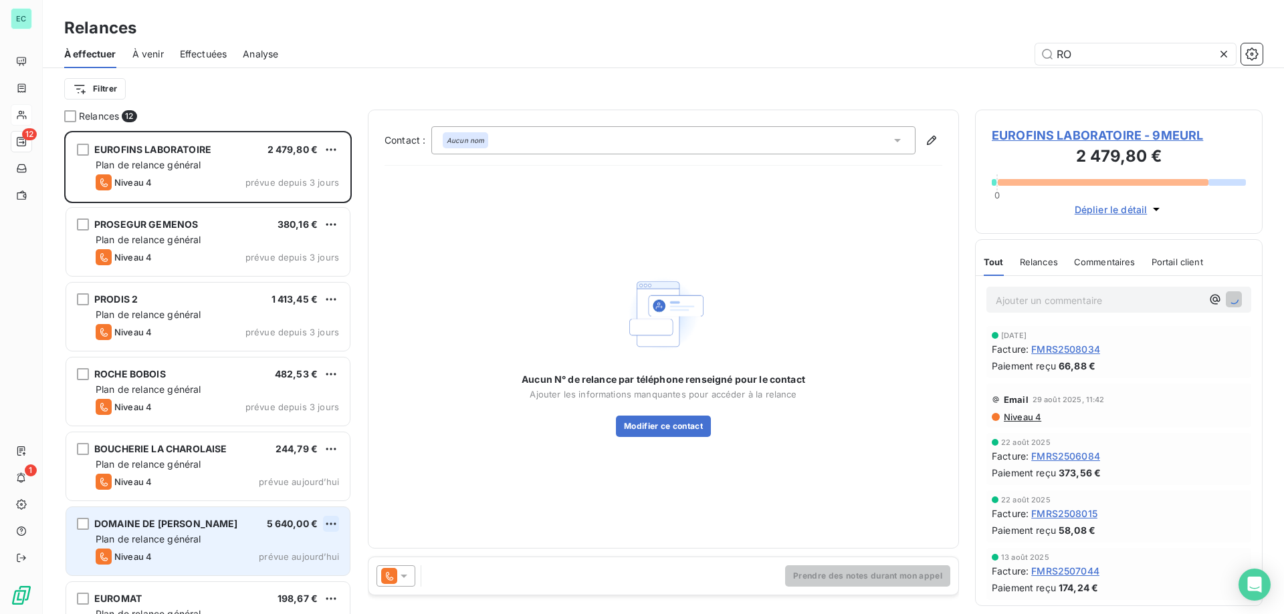
click at [335, 524] on html "EC 12 1 Relances À effectuer À venir Effectuées Analyse RO Filtrer Relances 12 …" at bounding box center [642, 307] width 1284 height 614
click at [263, 581] on div "Passer cette action" at bounding box center [273, 574] width 120 height 21
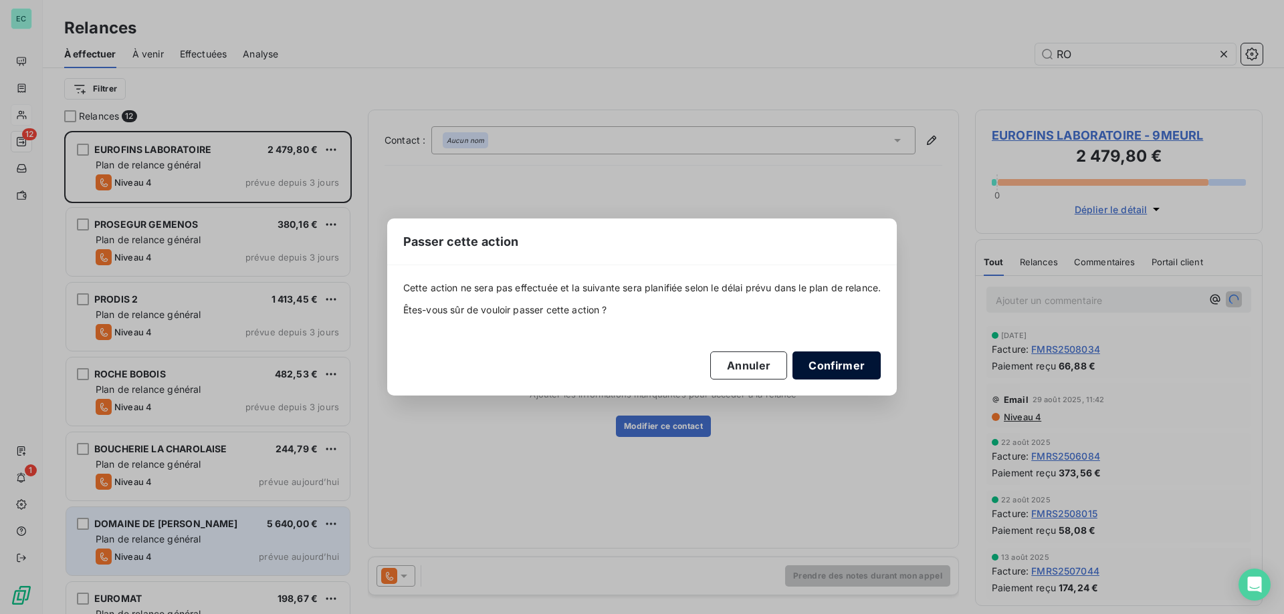
click at [850, 360] on button "Confirmer" at bounding box center [836, 366] width 88 height 28
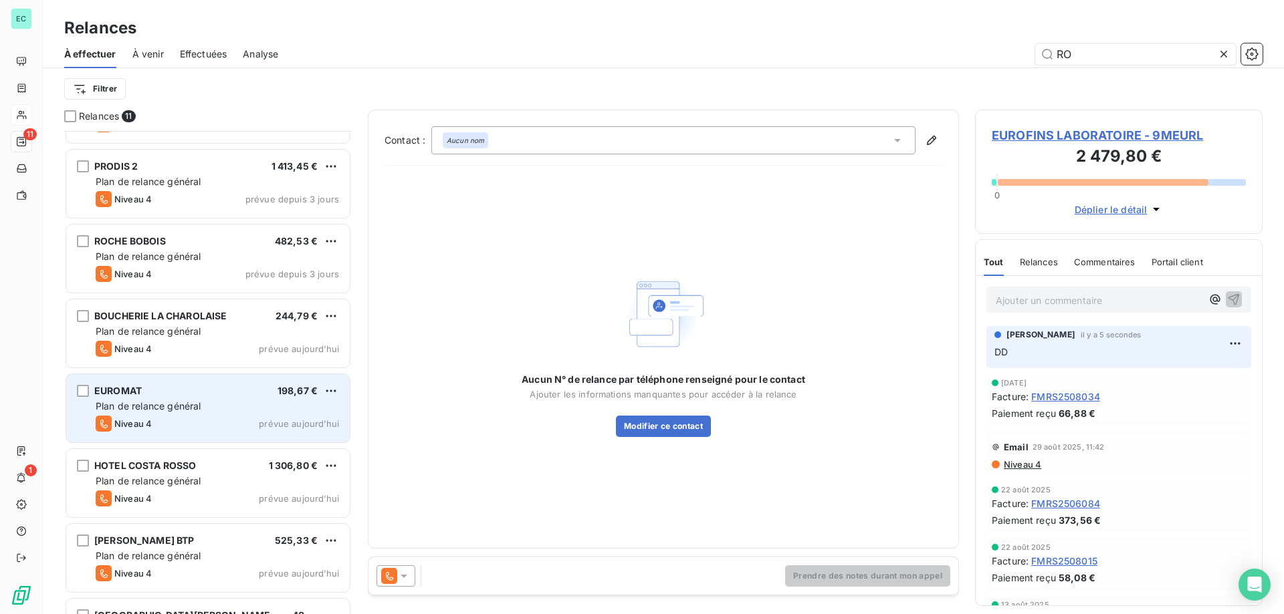
scroll to position [134, 0]
click at [202, 488] on div "HOTEL COSTA ROSSO 1 306,80 € Plan de relance général [PERSON_NAME] 4 prévue auj…" at bounding box center [207, 483] width 283 height 68
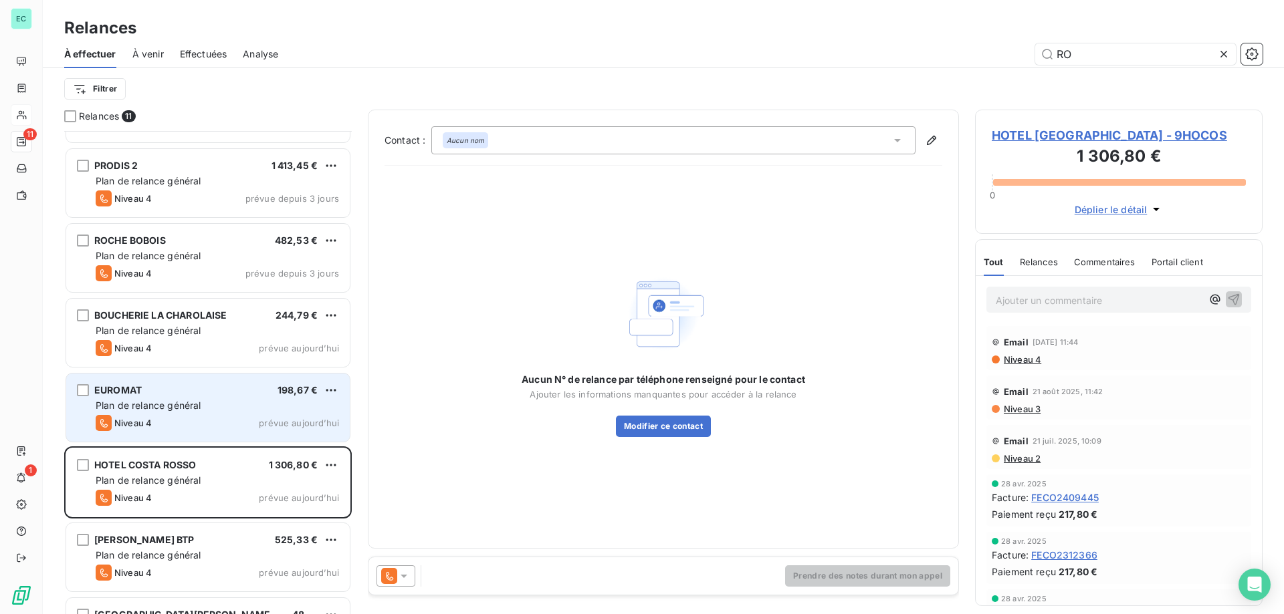
click at [1030, 294] on p "Ajouter un commentaire ﻿" at bounding box center [1099, 300] width 206 height 17
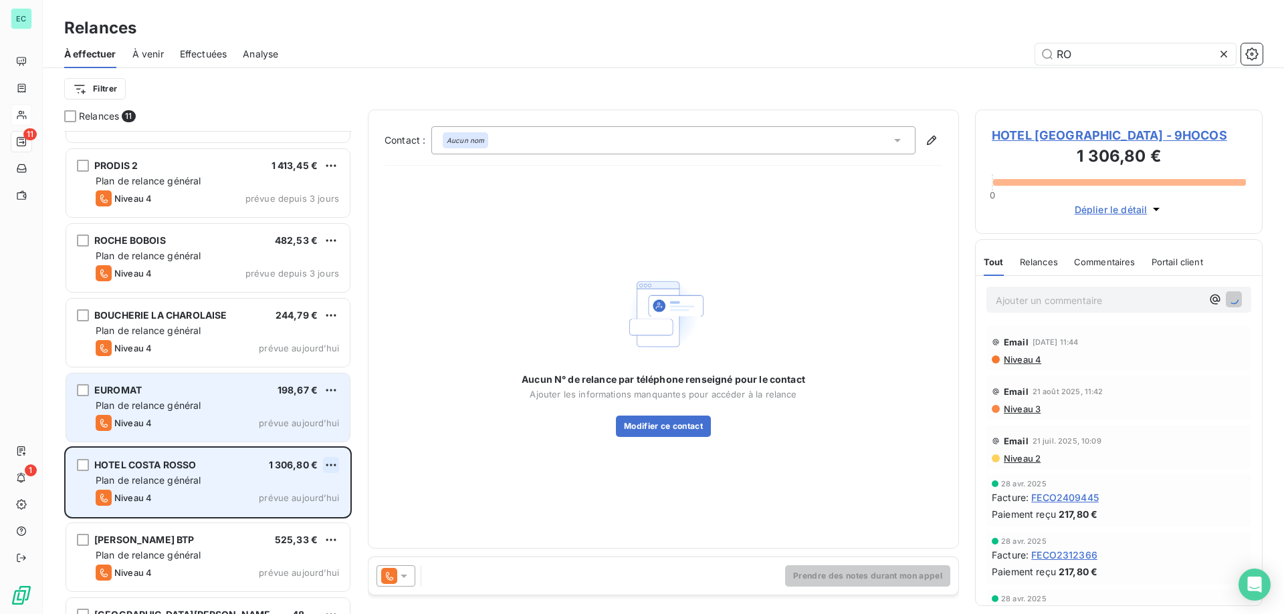
click at [333, 463] on html "EC 11 1 Relances À effectuer À venir Effectuées Analyse RO Filtrer Relances 11 …" at bounding box center [642, 307] width 1284 height 614
click at [294, 516] on div "Passer cette action" at bounding box center [273, 515] width 120 height 21
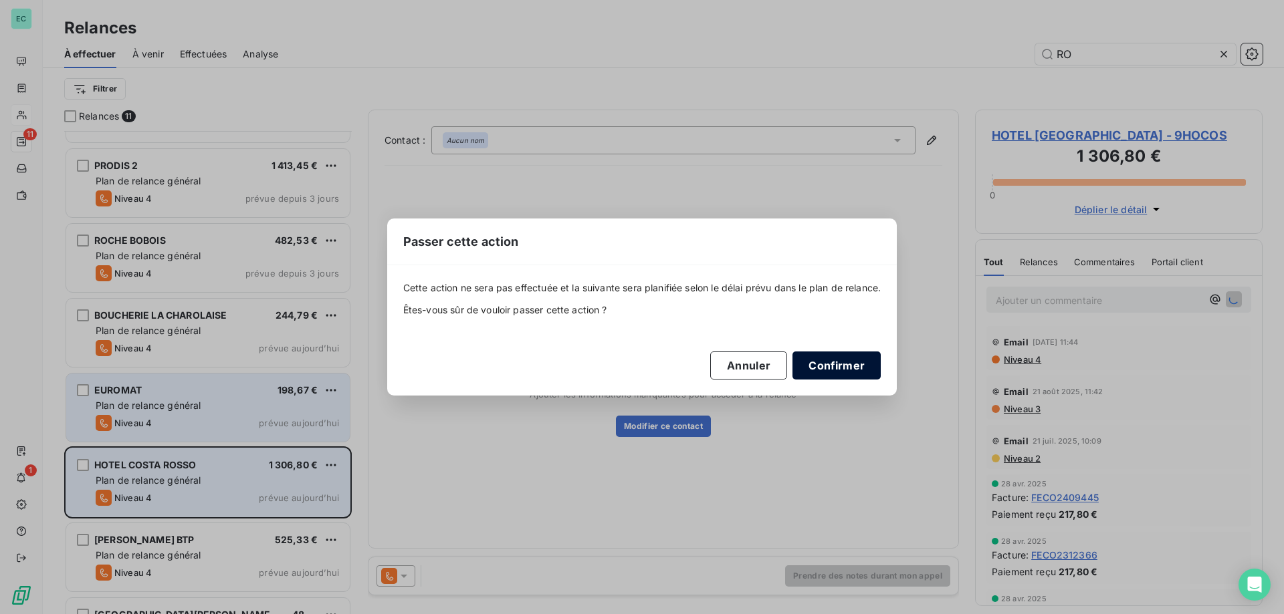
click at [856, 372] on button "Confirmer" at bounding box center [836, 366] width 88 height 28
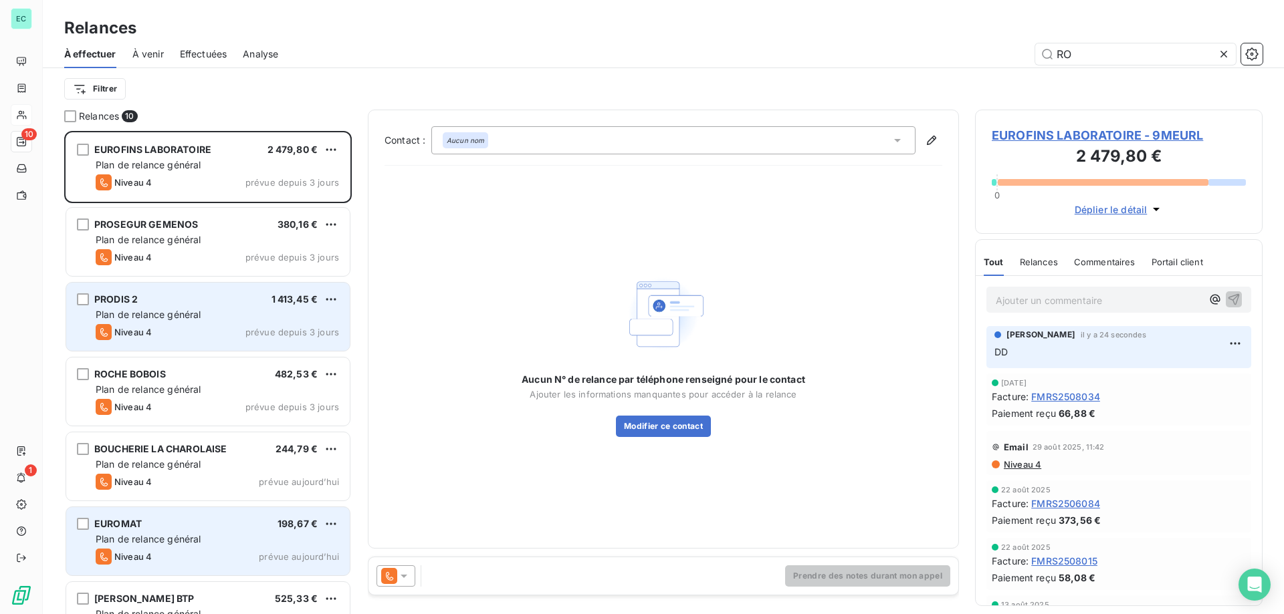
click at [233, 314] on div "Plan de relance général" at bounding box center [217, 314] width 243 height 13
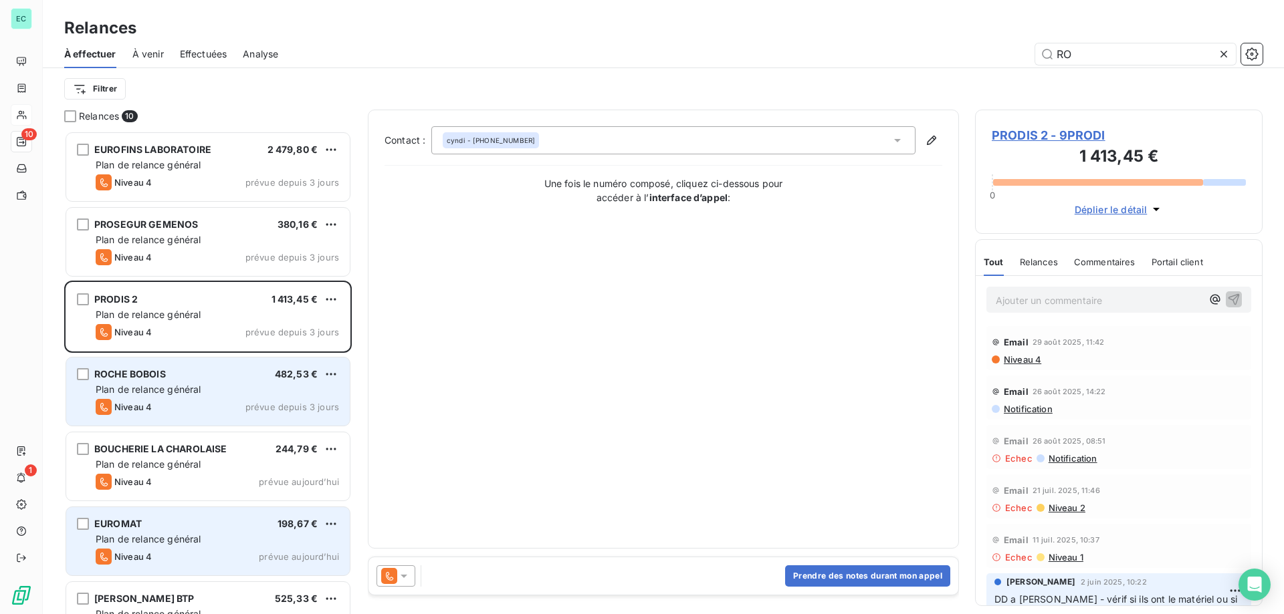
click at [205, 392] on div "Plan de relance général" at bounding box center [217, 389] width 243 height 13
